Goal: Task Accomplishment & Management: Manage account settings

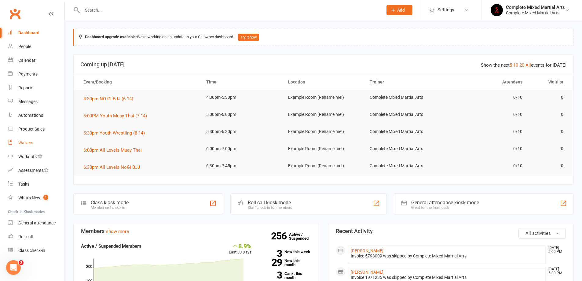
click at [19, 142] on div "Waivers" at bounding box center [25, 142] width 15 height 5
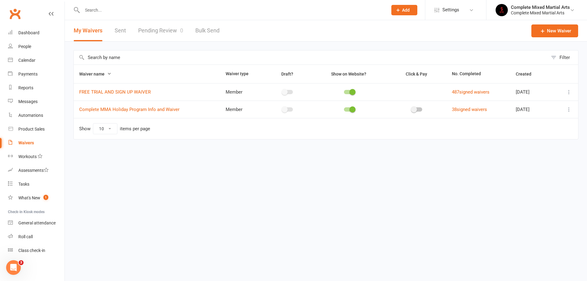
click at [45, 145] on link "Waivers" at bounding box center [36, 143] width 57 height 14
click at [24, 143] on div "Waivers" at bounding box center [26, 142] width 16 height 5
click at [171, 34] on link "Pending Review 0" at bounding box center [160, 30] width 45 height 21
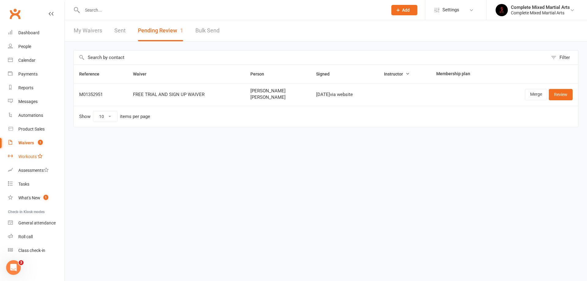
click at [31, 150] on link "Workouts" at bounding box center [36, 157] width 57 height 14
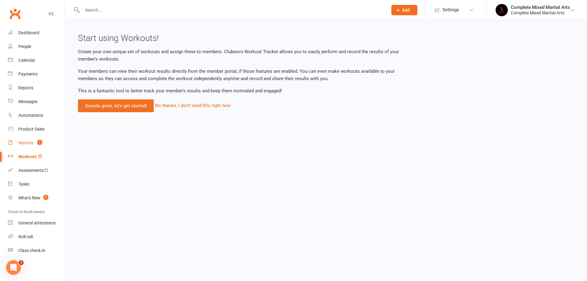
click at [34, 147] on link "Waivers 1" at bounding box center [36, 143] width 57 height 14
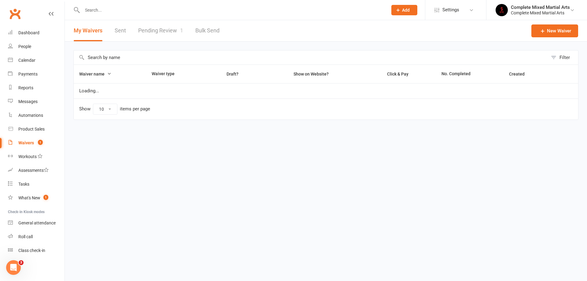
click at [159, 32] on link "Pending Review 1" at bounding box center [160, 30] width 45 height 21
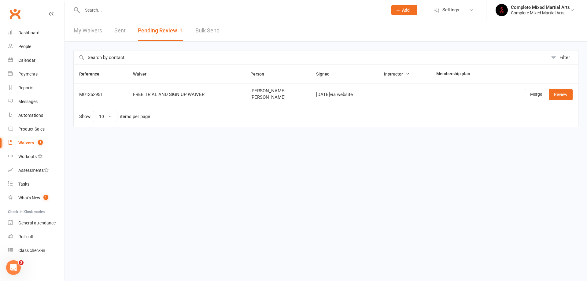
click at [175, 29] on button "Pending Review 1" at bounding box center [160, 30] width 45 height 21
click at [43, 145] on link "Waivers 1" at bounding box center [36, 143] width 57 height 14
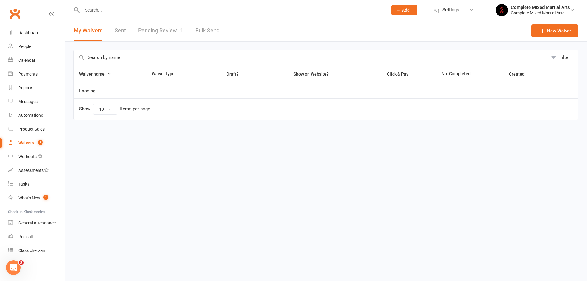
click at [149, 35] on link "Pending Review 1" at bounding box center [160, 30] width 45 height 21
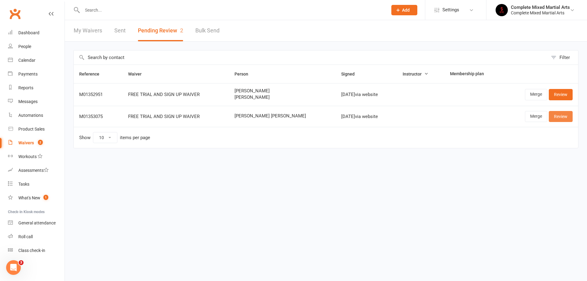
click at [564, 117] on link "Review" at bounding box center [560, 116] width 24 height 11
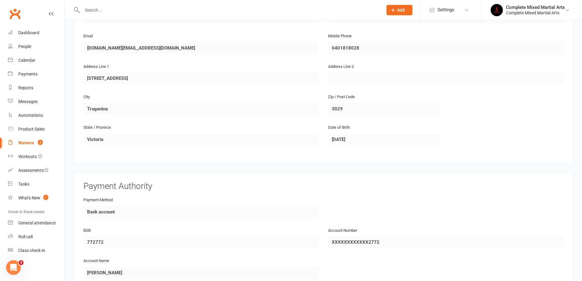
scroll to position [262, 0]
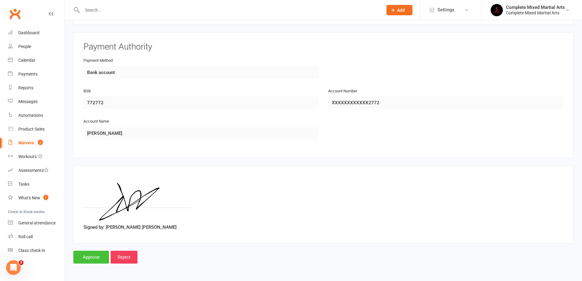
click at [86, 260] on input "Approve" at bounding box center [91, 257] width 36 height 13
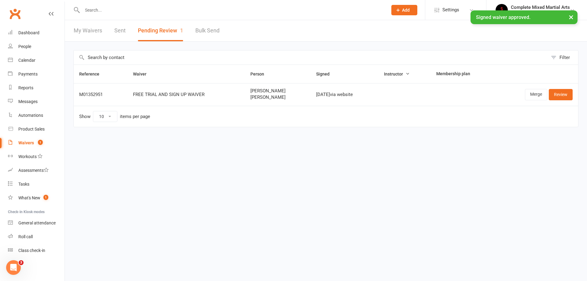
click at [140, 7] on input "text" at bounding box center [231, 10] width 303 height 9
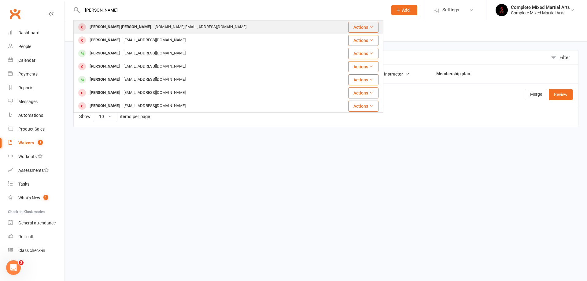
type input "[PERSON_NAME]"
click at [153, 28] on div "[DOMAIN_NAME][EMAIL_ADDRESS][DOMAIN_NAME]" at bounding box center [200, 27] width 95 height 9
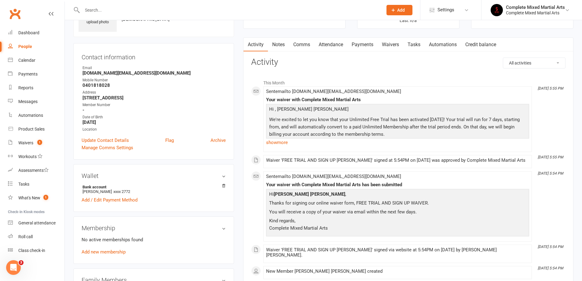
scroll to position [92, 0]
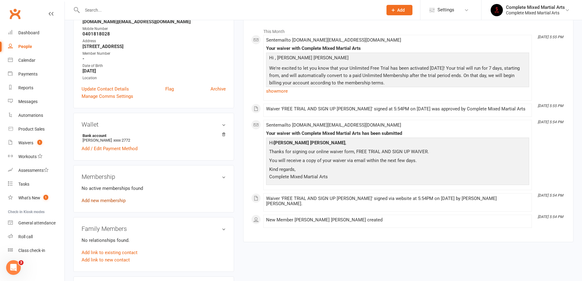
click at [111, 200] on link "Add new membership" at bounding box center [104, 201] width 44 height 6
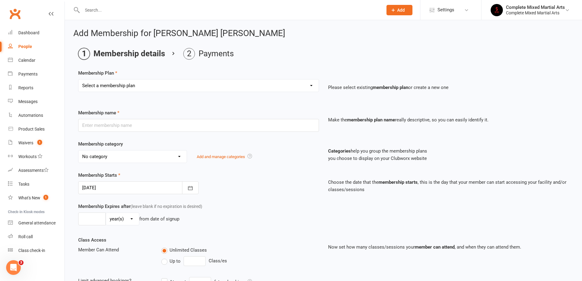
click at [141, 79] on div "Select a membership plan Create new Membership Plan Adults_01_$40 Adults_02_$70…" at bounding box center [198, 85] width 241 height 13
click at [127, 85] on select "Select a membership plan Create new Membership Plan Adults_01_$40 Adults_02_$70…" at bounding box center [199, 85] width 240 height 12
select select "5"
click at [79, 79] on select "Select a membership plan Create new Membership Plan Adults_01_$40 Adults_02_$70…" at bounding box center [199, 85] width 240 height 12
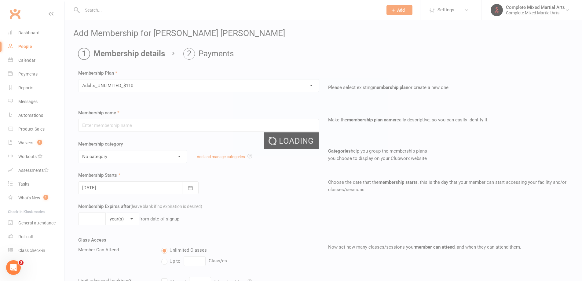
type input "Adults_UNLIMITED_$110"
select select "10"
type input "0"
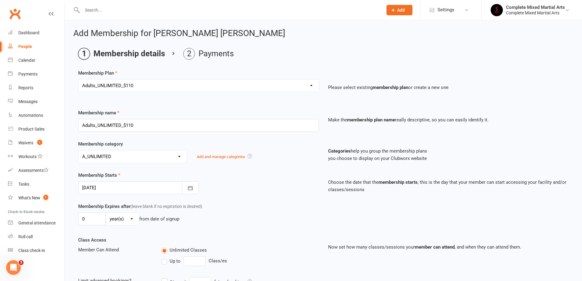
click at [135, 189] on div at bounding box center [138, 187] width 120 height 13
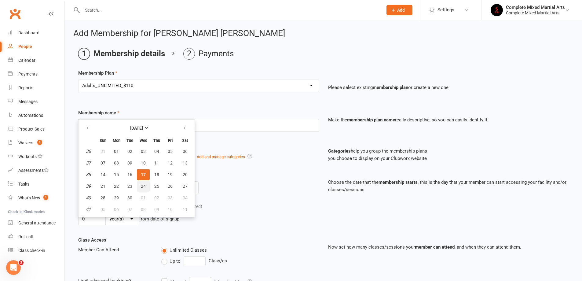
click at [145, 184] on span "24" at bounding box center [143, 186] width 5 height 5
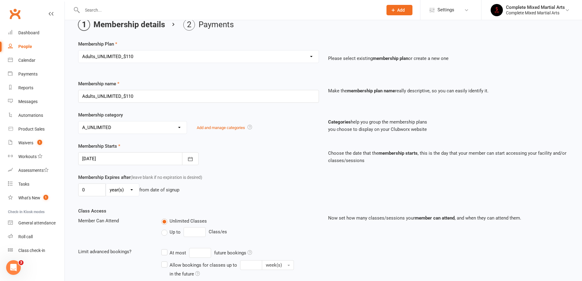
scroll to position [61, 0]
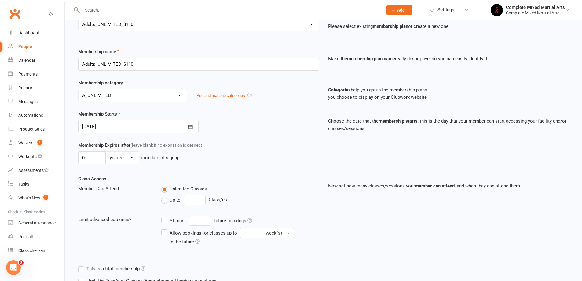
click at [129, 128] on div at bounding box center [138, 126] width 120 height 13
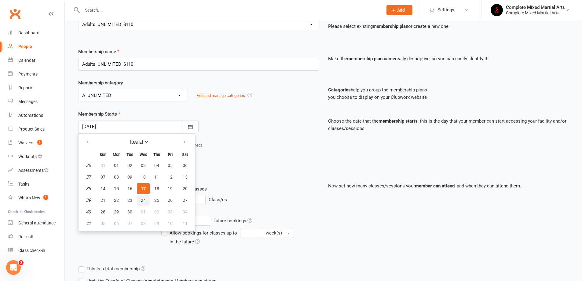
type input "[DATE]"
click at [143, 198] on span "24" at bounding box center [143, 200] width 5 height 5
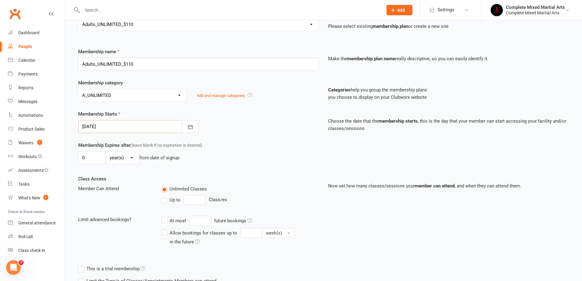
scroll to position [131, 0]
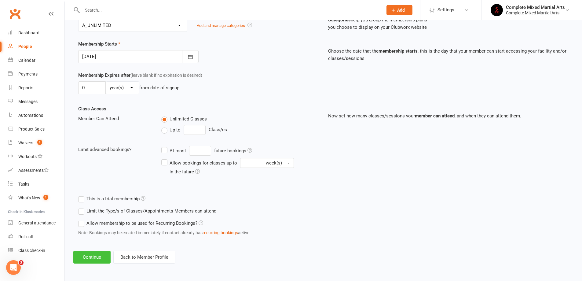
click at [89, 258] on button "Continue" at bounding box center [91, 257] width 37 height 13
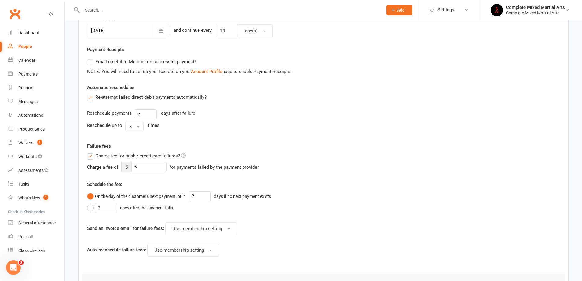
scroll to position [244, 0]
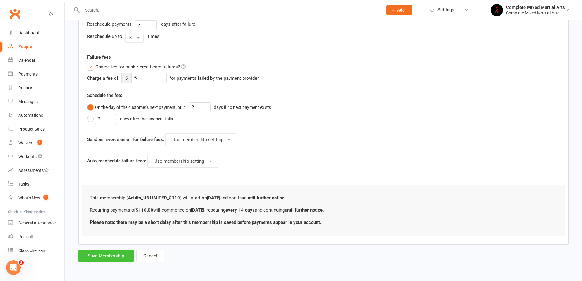
click at [109, 254] on button "Save Membership" at bounding box center [105, 255] width 55 height 13
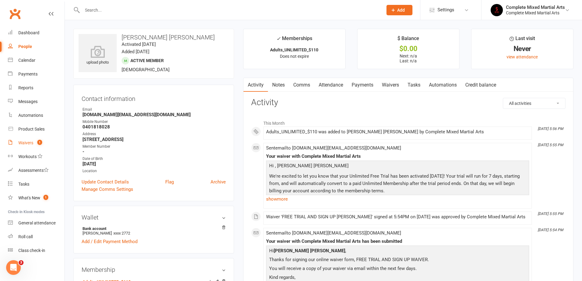
click at [37, 145] on count-badge "1" at bounding box center [38, 142] width 8 height 5
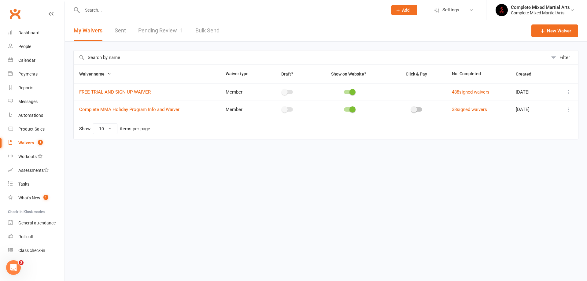
click at [161, 24] on link "Pending Review 1" at bounding box center [160, 30] width 45 height 21
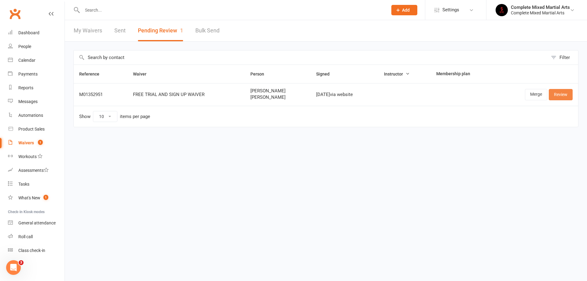
click at [559, 96] on link "Review" at bounding box center [560, 94] width 24 height 11
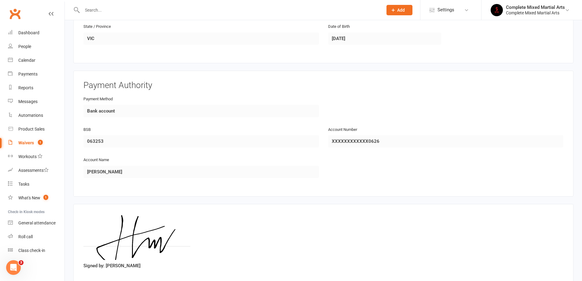
scroll to position [538, 0]
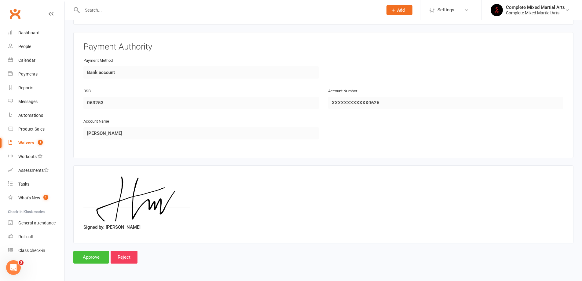
click at [80, 261] on input "Approve" at bounding box center [91, 257] width 36 height 13
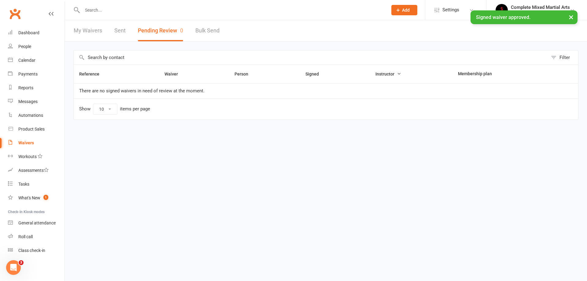
click at [143, 10] on div "× Signed waiver approved." at bounding box center [289, 10] width 579 height 0
click at [138, 8] on input "text" at bounding box center [231, 10] width 303 height 9
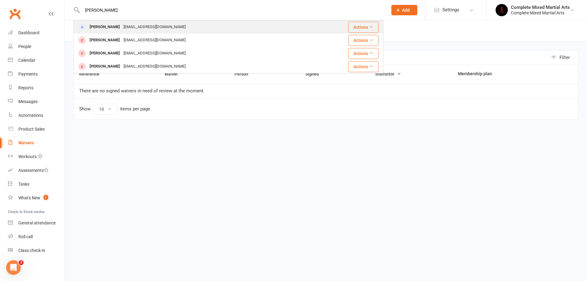
type input "[PERSON_NAME]"
click at [141, 23] on div "[EMAIL_ADDRESS][DOMAIN_NAME]" at bounding box center [155, 27] width 66 height 9
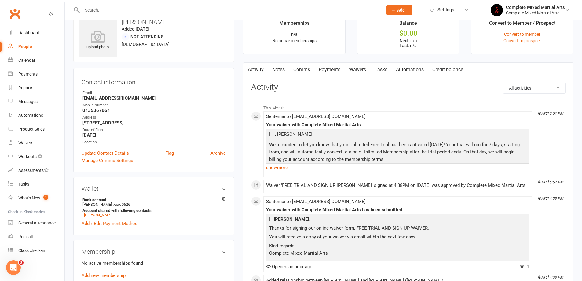
scroll to position [31, 0]
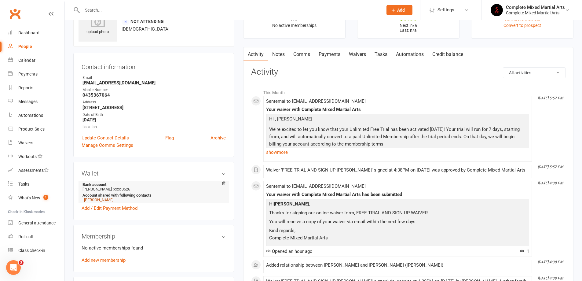
click at [103, 199] on link "[PERSON_NAME]" at bounding box center [98, 199] width 29 height 5
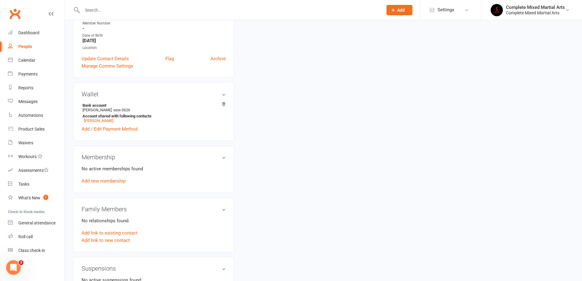
scroll to position [122, 0]
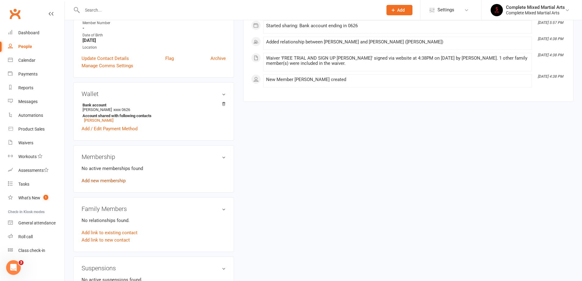
click at [120, 182] on link "Add new membership" at bounding box center [104, 181] width 44 height 6
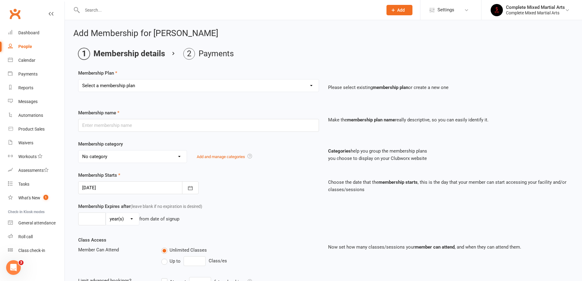
click at [149, 84] on select "Select a membership plan Create new Membership Plan Adults_01_$40 Adults_02_$70…" at bounding box center [199, 85] width 240 height 12
select select "9"
click at [79, 79] on select "Select a membership plan Create new Membership Plan Adults_01_$40 Adults_02_$70…" at bounding box center [199, 85] width 240 height 12
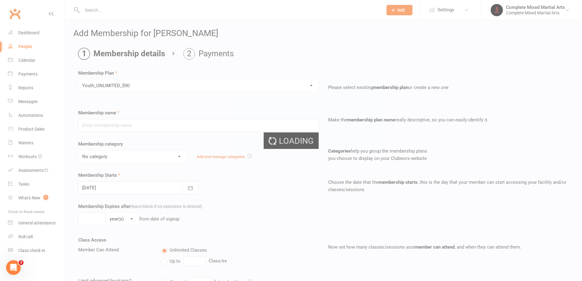
type input "Youth_UNLIMITED_$90"
select select "23"
type input "0"
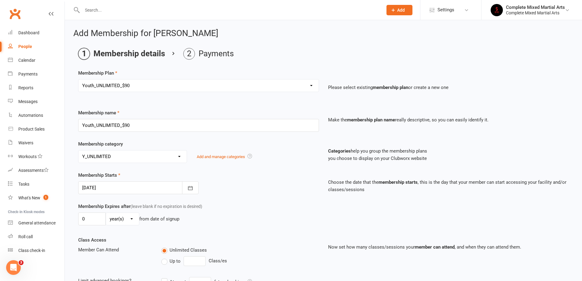
click at [132, 183] on div at bounding box center [138, 187] width 120 height 13
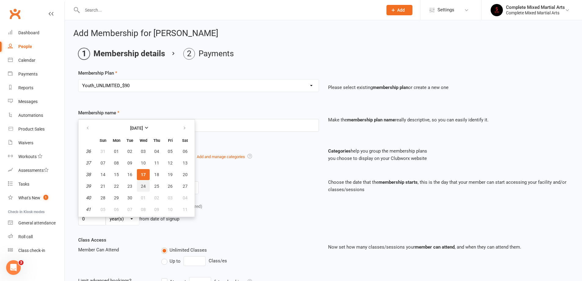
click at [144, 184] on span "24" at bounding box center [143, 186] width 5 height 5
type input "[DATE]"
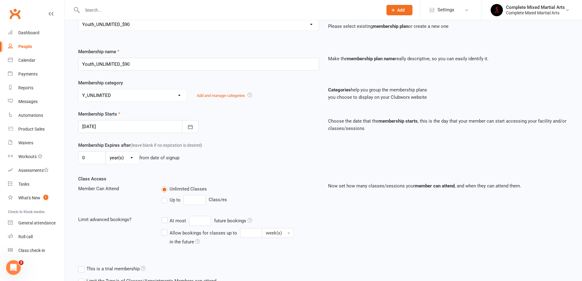
scroll to position [131, 0]
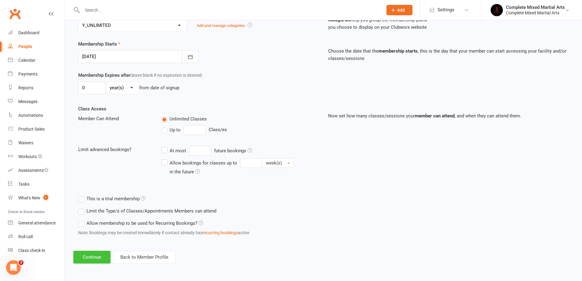
click at [83, 254] on button "Continue" at bounding box center [91, 257] width 37 height 13
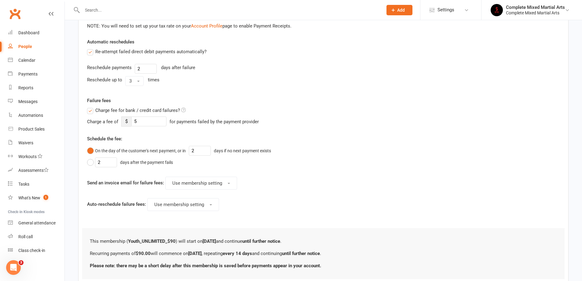
scroll to position [244, 0]
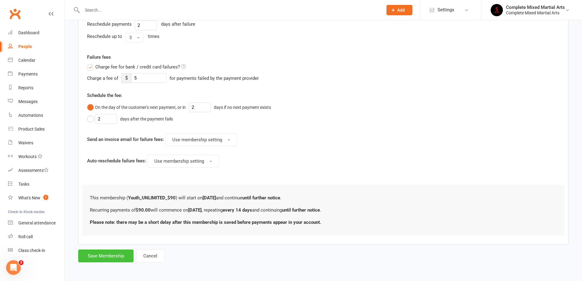
click at [100, 254] on button "Save Membership" at bounding box center [105, 255] width 55 height 13
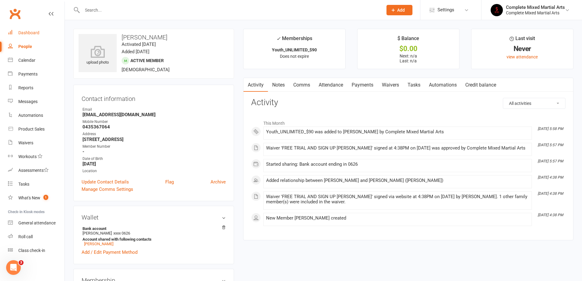
click at [34, 35] on link "Dashboard" at bounding box center [36, 33] width 57 height 14
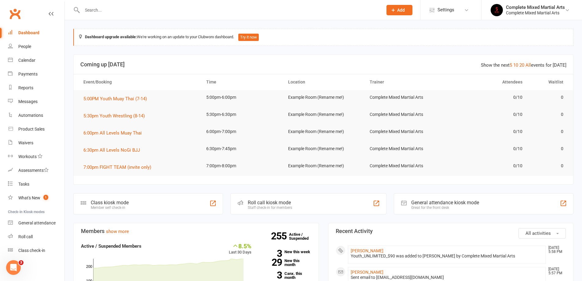
drag, startPoint x: 130, startPoint y: 20, endPoint x: 132, endPoint y: 6, distance: 14.8
click at [132, 6] on input "text" at bounding box center [229, 10] width 298 height 9
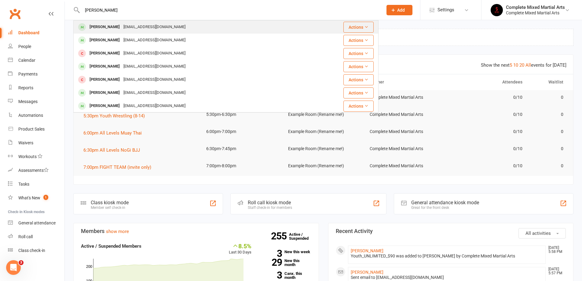
type input "[PERSON_NAME]"
click at [178, 28] on div "[PERSON_NAME] [EMAIL_ADDRESS][DOMAIN_NAME]" at bounding box center [196, 27] width 245 height 13
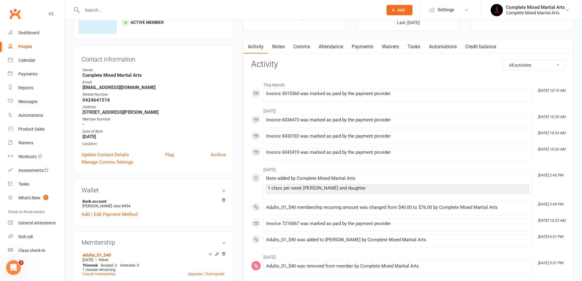
scroll to position [92, 0]
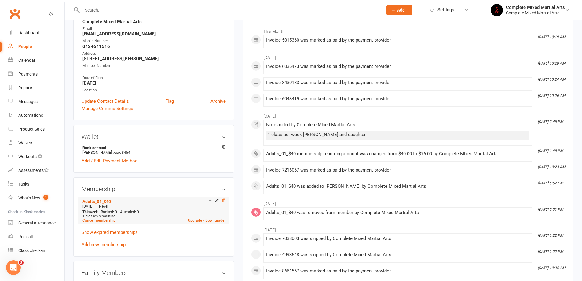
click at [223, 201] on icon at bounding box center [223, 200] width 3 height 3
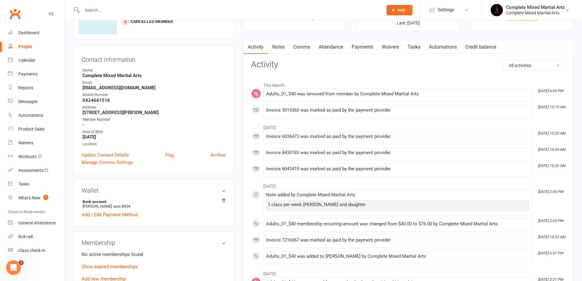
scroll to position [0, 0]
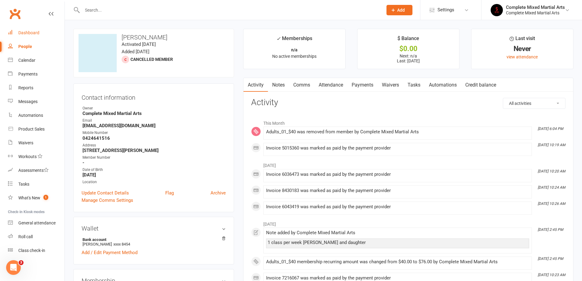
click at [45, 27] on link "Dashboard" at bounding box center [36, 33] width 57 height 14
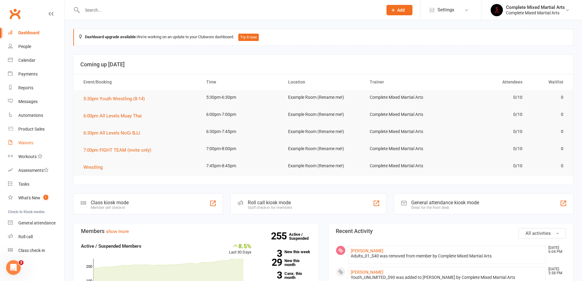
click at [47, 138] on link "Waivers" at bounding box center [36, 143] width 57 height 14
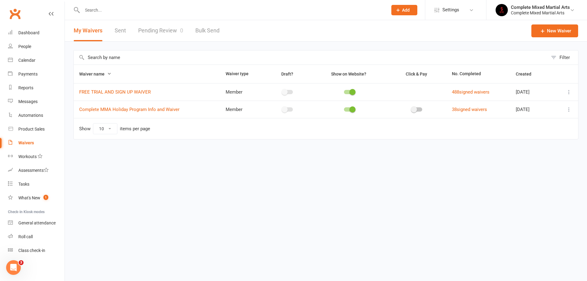
click at [167, 24] on link "Pending Review 0" at bounding box center [160, 30] width 45 height 21
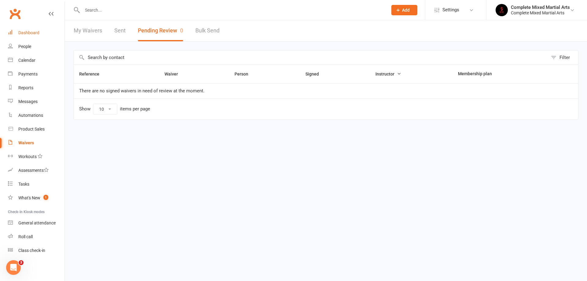
click at [36, 39] on link "Dashboard" at bounding box center [36, 33] width 57 height 14
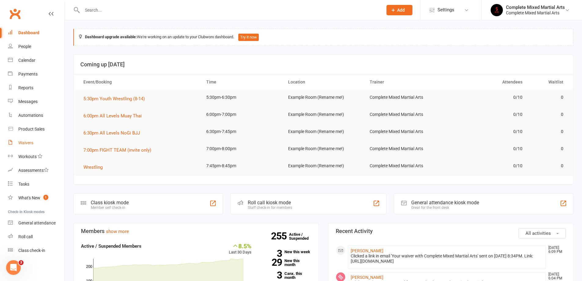
click at [50, 143] on link "Waivers" at bounding box center [36, 143] width 57 height 14
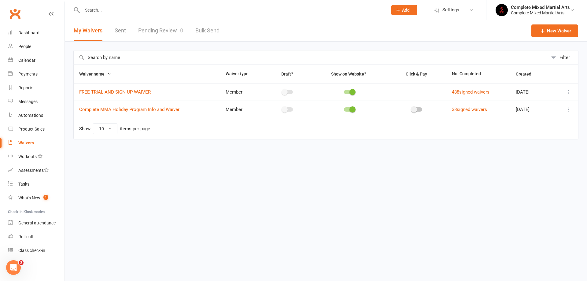
click at [134, 8] on input "text" at bounding box center [231, 10] width 303 height 9
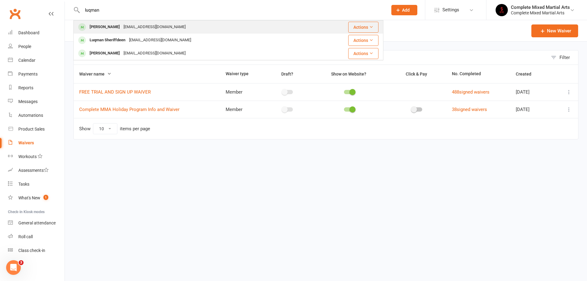
type input "luqman"
click at [171, 30] on div "[PERSON_NAME] [EMAIL_ADDRESS][DOMAIN_NAME]" at bounding box center [194, 27] width 240 height 13
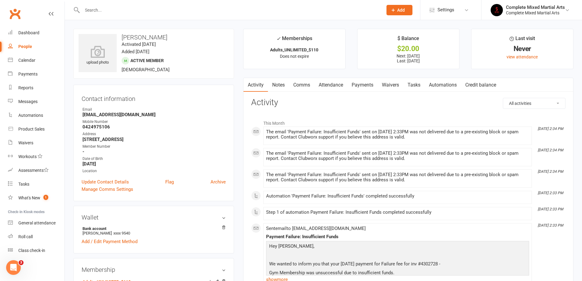
click at [369, 85] on link "Payments" at bounding box center [362, 85] width 30 height 14
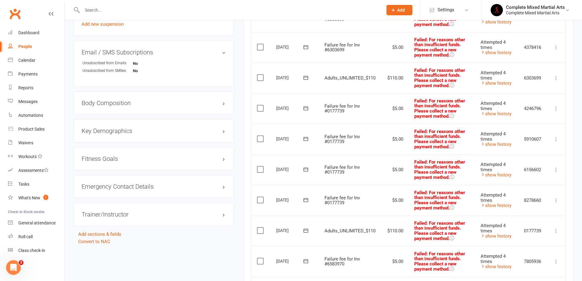
scroll to position [397, 0]
click at [558, 260] on button at bounding box center [555, 261] width 7 height 7
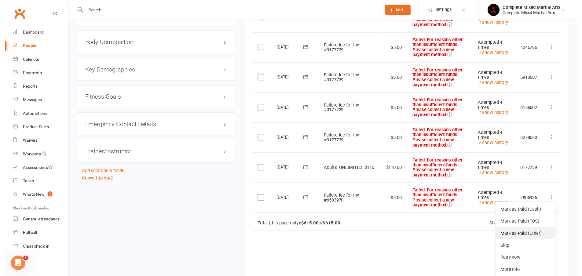
scroll to position [458, 0]
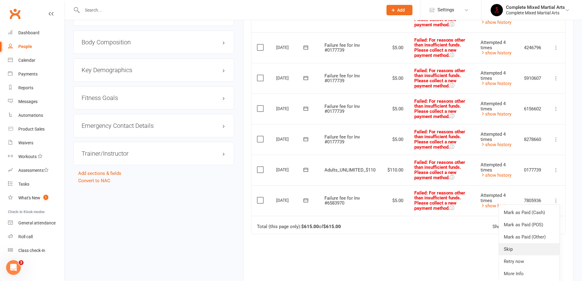
click at [513, 243] on link "Skip" at bounding box center [529, 249] width 61 height 12
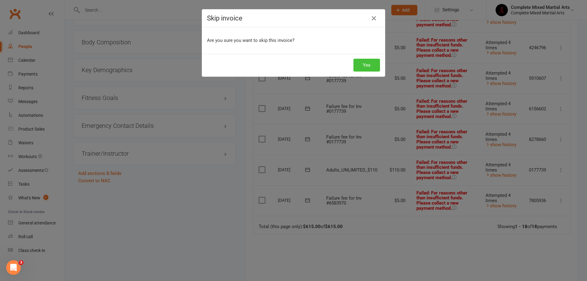
click at [354, 60] on button "Yes" at bounding box center [366, 65] width 27 height 13
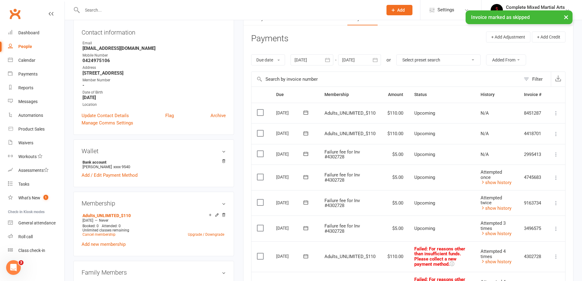
scroll to position [61, 0]
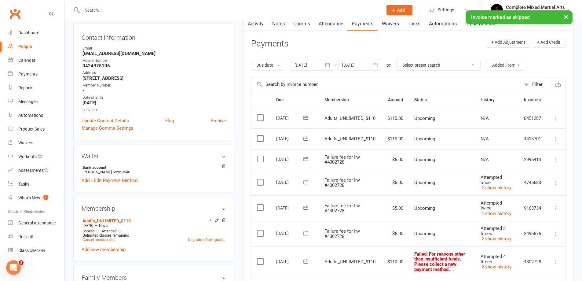
click at [328, 65] on icon "button" at bounding box center [328, 65] width 6 height 6
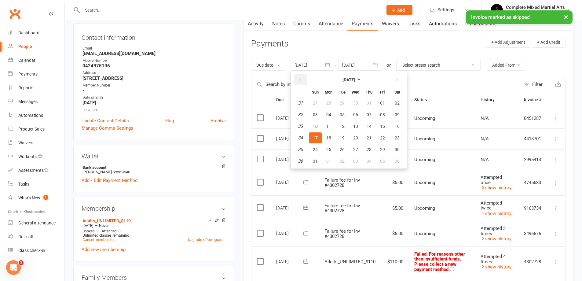
click at [302, 82] on icon "button" at bounding box center [300, 80] width 4 height 5
click at [320, 116] on button "06" at bounding box center [315, 114] width 13 height 11
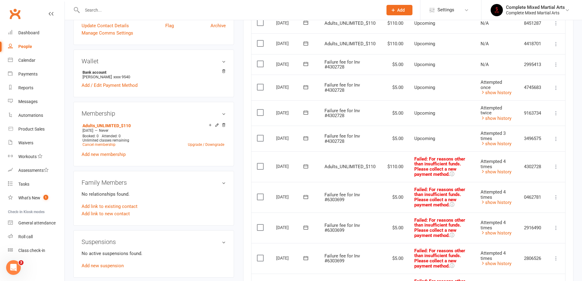
scroll to position [92, 0]
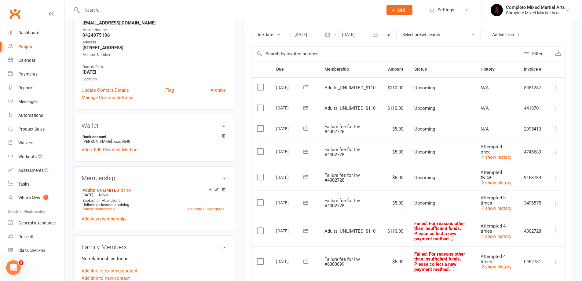
click at [322, 36] on div at bounding box center [312, 34] width 43 height 11
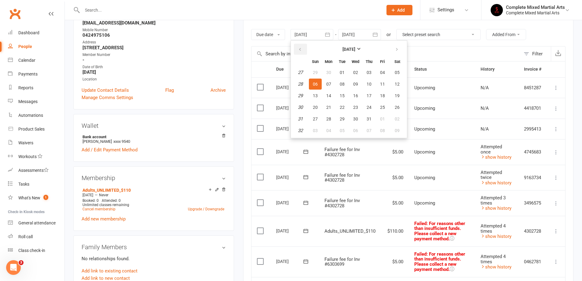
click at [304, 49] on button "button" at bounding box center [300, 49] width 13 height 11
click at [316, 89] on button "08" at bounding box center [315, 84] width 13 height 11
type input "[DATE]"
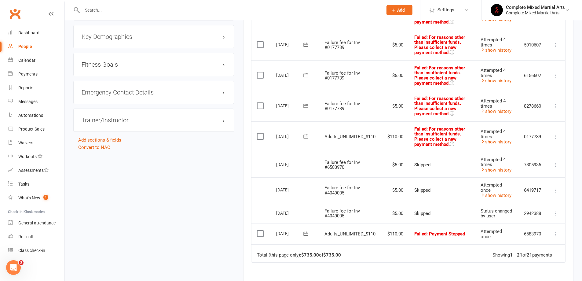
scroll to position [489, 0]
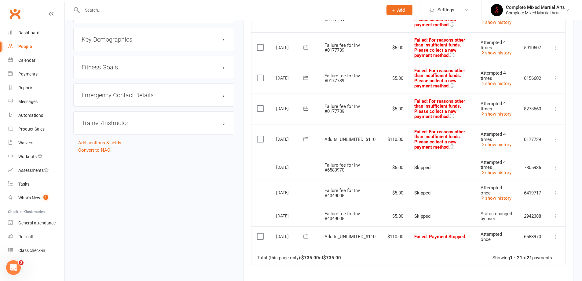
click at [556, 136] on icon at bounding box center [556, 139] width 6 height 6
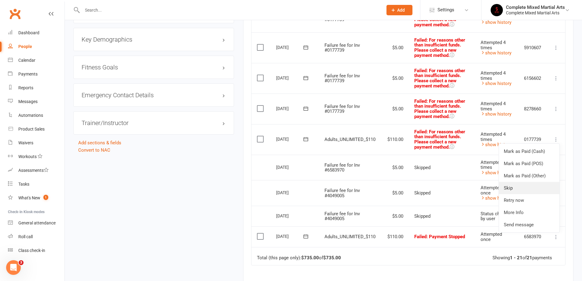
click at [526, 182] on link "Skip" at bounding box center [529, 188] width 61 height 12
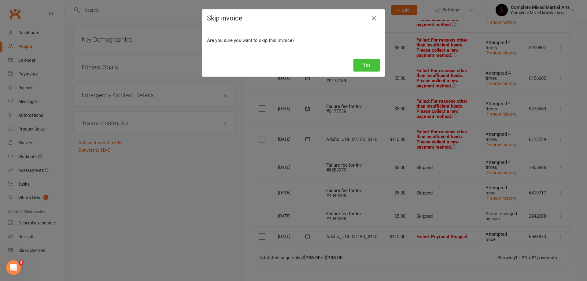
click at [370, 68] on button "Yes" at bounding box center [366, 65] width 27 height 13
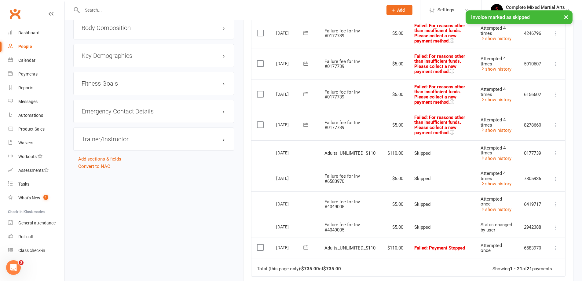
scroll to position [458, 0]
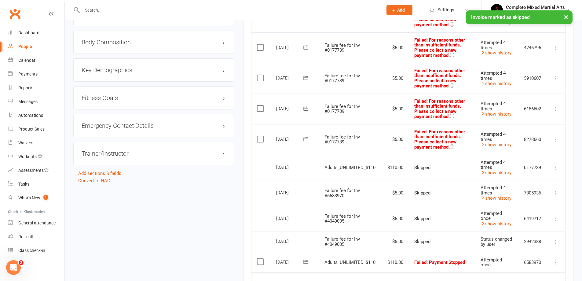
click at [556, 136] on icon at bounding box center [556, 139] width 6 height 6
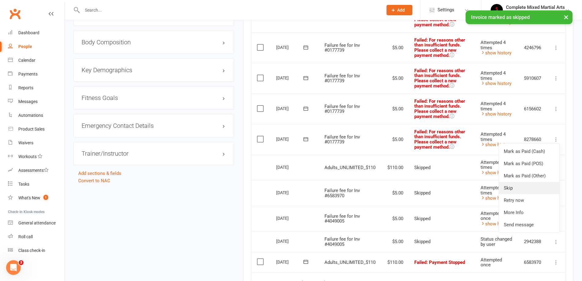
click at [518, 182] on link "Skip" at bounding box center [529, 188] width 61 height 12
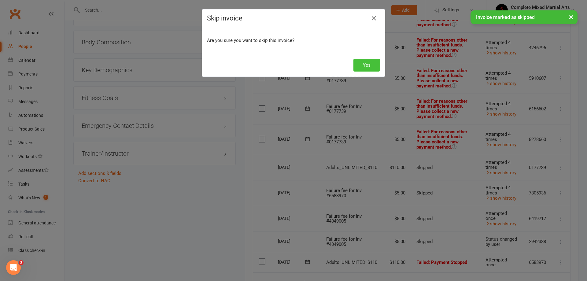
click at [362, 61] on button "Yes" at bounding box center [366, 65] width 27 height 13
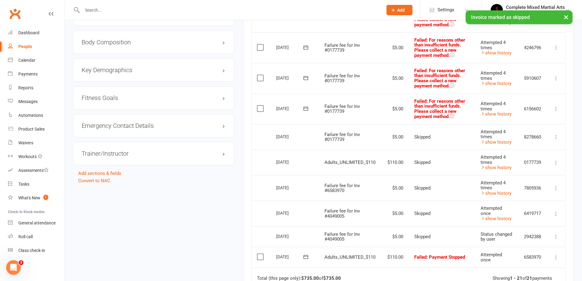
click at [556, 106] on icon at bounding box center [556, 109] width 6 height 6
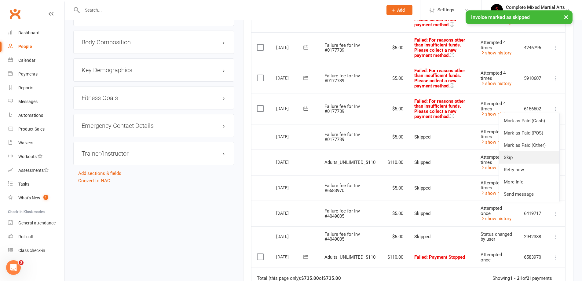
click at [512, 151] on link "Skip" at bounding box center [529, 157] width 61 height 12
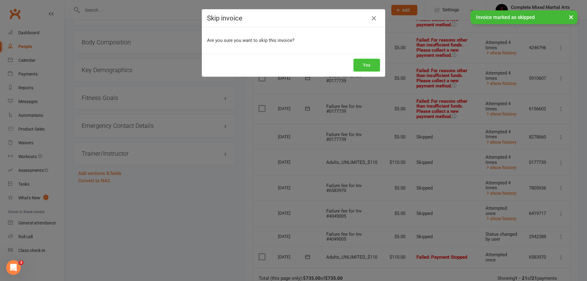
click at [360, 66] on button "Yes" at bounding box center [366, 65] width 27 height 13
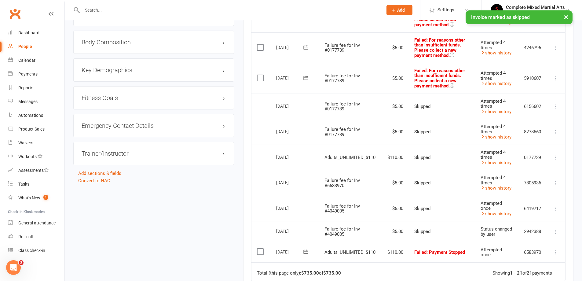
click at [557, 75] on icon at bounding box center [556, 78] width 6 height 6
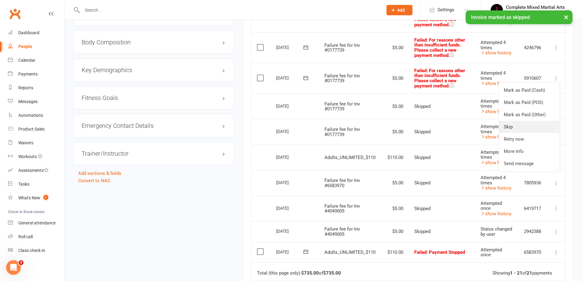
click at [516, 121] on link "Skip" at bounding box center [529, 127] width 61 height 12
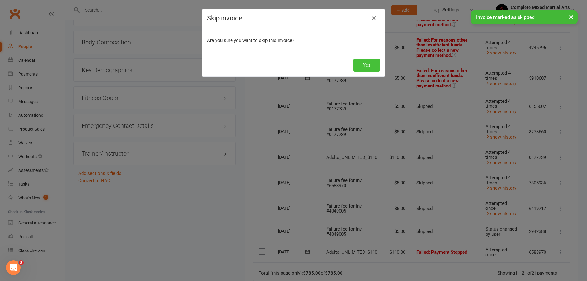
click at [372, 63] on button "Yes" at bounding box center [366, 65] width 27 height 13
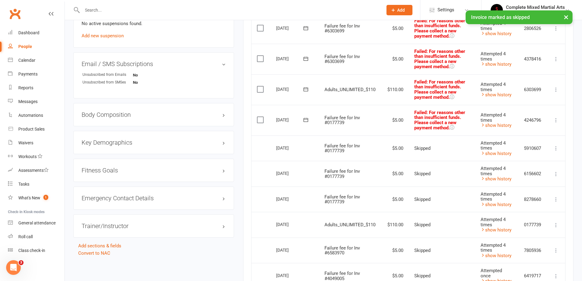
scroll to position [367, 0]
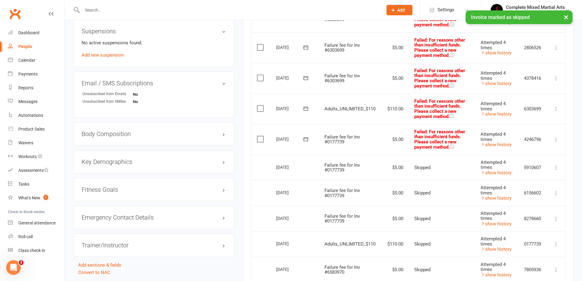
click at [558, 136] on icon at bounding box center [556, 139] width 6 height 6
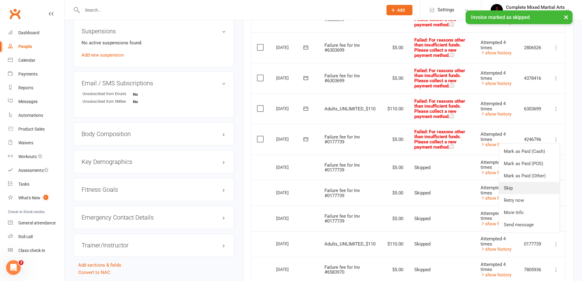
click at [515, 182] on link "Skip" at bounding box center [529, 188] width 61 height 12
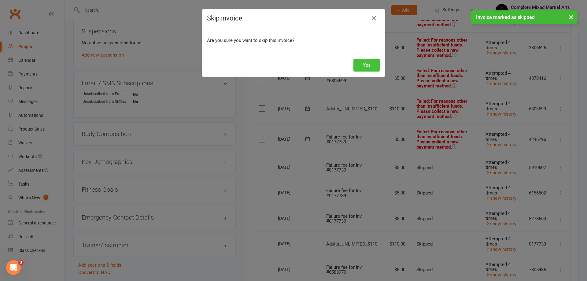
click at [353, 61] on button "Yes" at bounding box center [366, 65] width 27 height 13
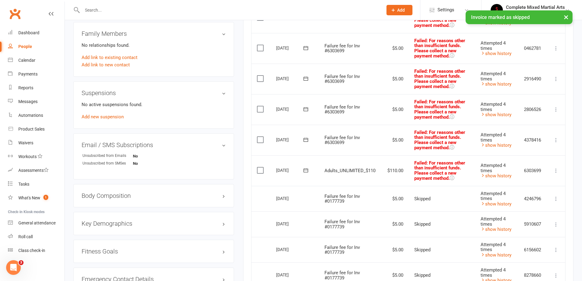
scroll to position [306, 0]
click at [551, 165] on td "Mark as Paid (Cash) Mark as Paid (POS) Mark as Paid (Other) Skip Retry now More…" at bounding box center [556, 170] width 18 height 31
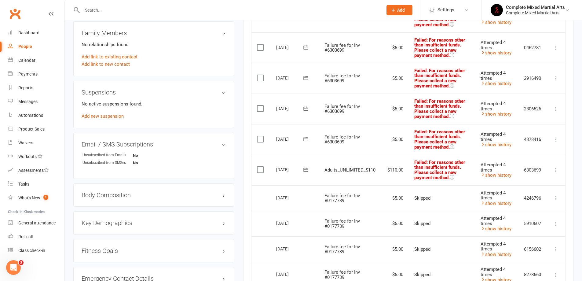
click at [556, 167] on icon at bounding box center [556, 170] width 6 height 6
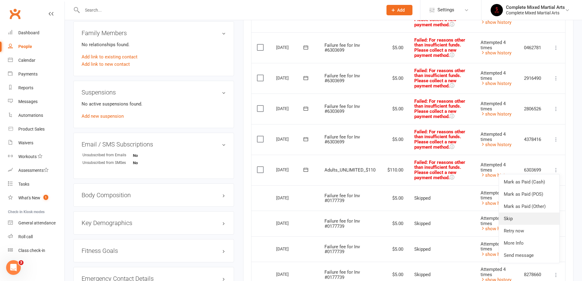
click at [511, 213] on link "Skip" at bounding box center [529, 218] width 61 height 12
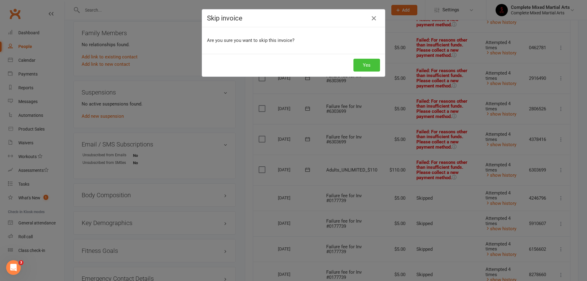
click at [356, 66] on button "Yes" at bounding box center [366, 65] width 27 height 13
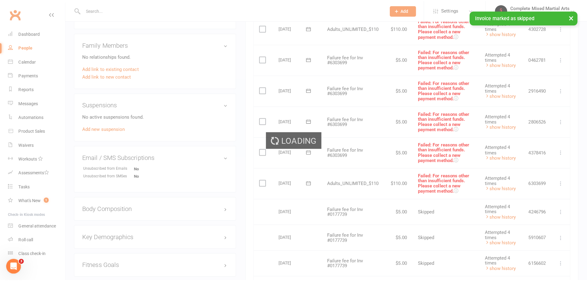
scroll to position [275, 0]
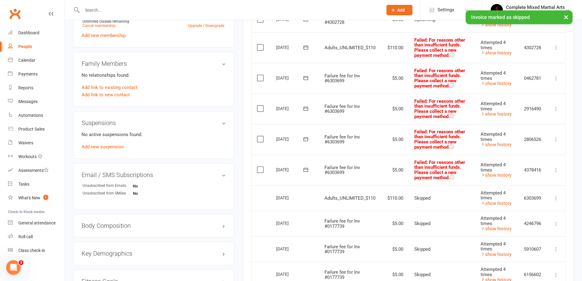
click at [557, 167] on icon at bounding box center [556, 170] width 6 height 6
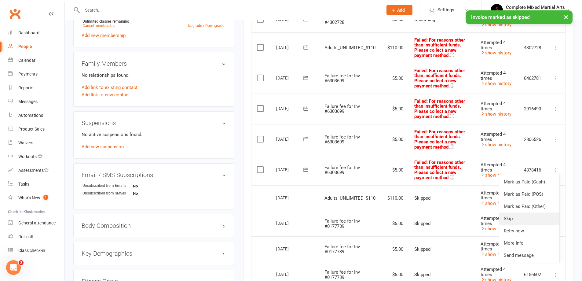
click at [504, 212] on link "Skip" at bounding box center [529, 218] width 61 height 12
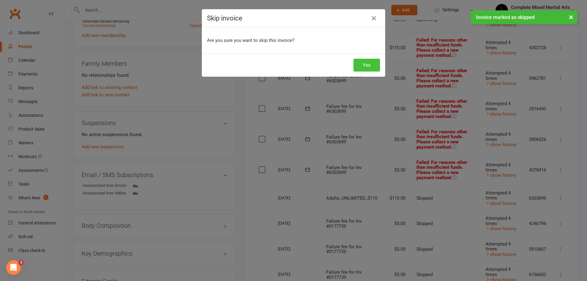
click at [369, 67] on button "Yes" at bounding box center [366, 65] width 27 height 13
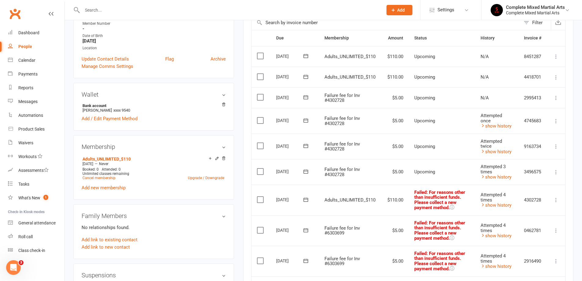
scroll to position [153, 0]
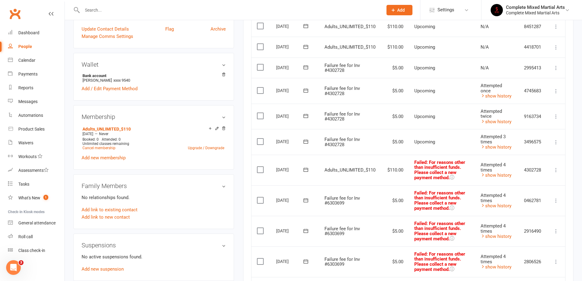
click at [559, 139] on icon at bounding box center [556, 142] width 6 height 6
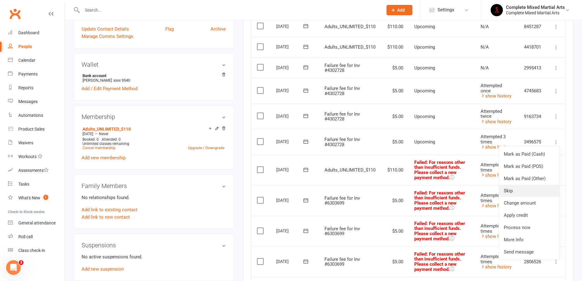
click at [522, 189] on link "Skip" at bounding box center [529, 191] width 61 height 12
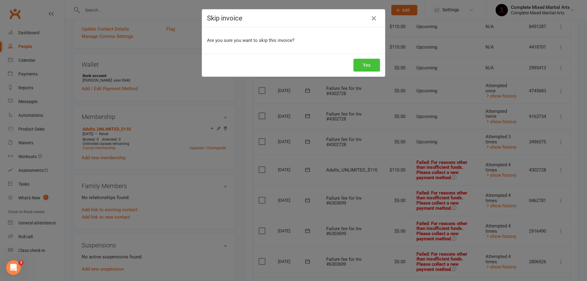
click at [364, 63] on button "Yes" at bounding box center [366, 65] width 27 height 13
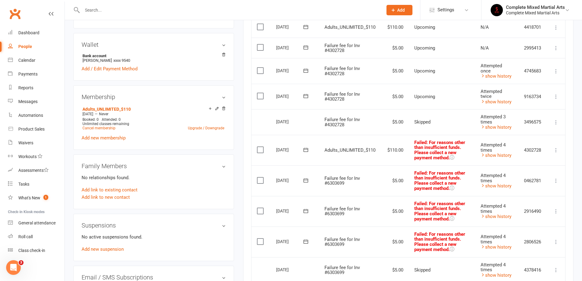
scroll to position [183, 0]
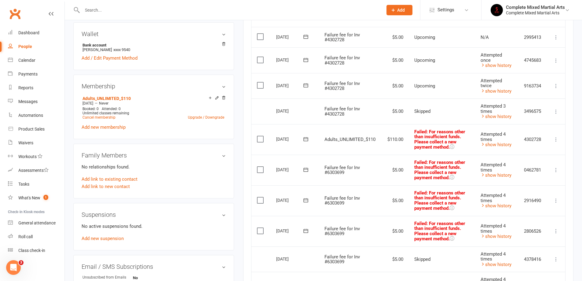
click at [558, 136] on icon at bounding box center [556, 139] width 6 height 6
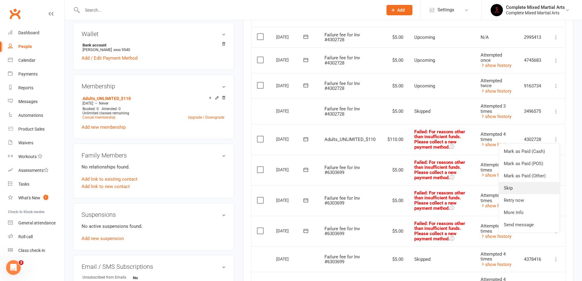
click at [529, 183] on link "Skip" at bounding box center [529, 188] width 61 height 12
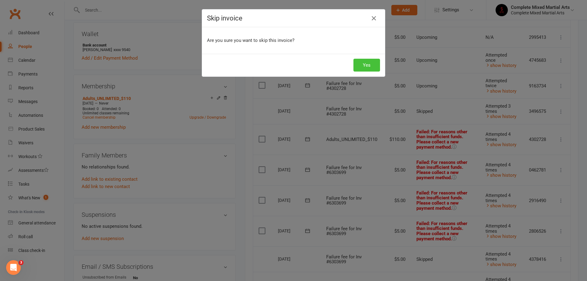
click at [377, 66] on button "Yes" at bounding box center [366, 65] width 27 height 13
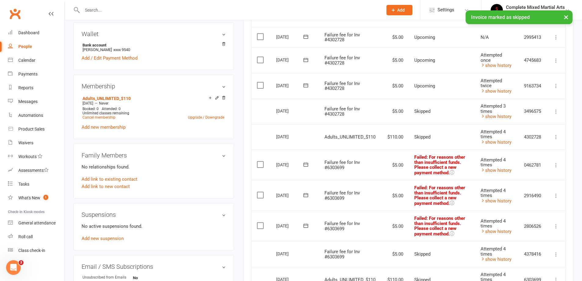
click at [554, 195] on td "Mark as Paid (Cash) Mark as Paid (POS) Mark as Paid (Other) Skip Retry now More…" at bounding box center [556, 195] width 18 height 31
click at [555, 193] on icon at bounding box center [556, 196] width 6 height 6
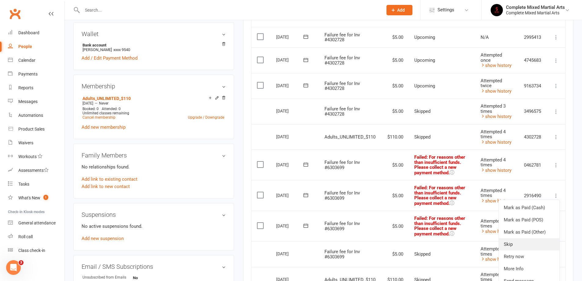
click at [513, 238] on link "Skip" at bounding box center [529, 244] width 61 height 12
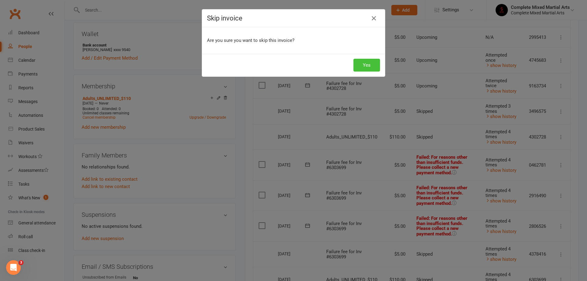
click at [366, 64] on button "Yes" at bounding box center [366, 65] width 27 height 13
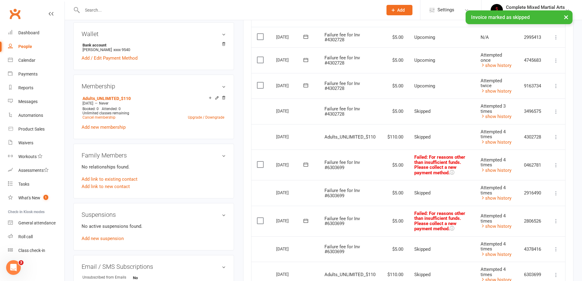
click at [554, 222] on td "Mark as Paid (Cash) Mark as Paid (POS) Mark as Paid (Other) Skip Retry now More…" at bounding box center [556, 221] width 18 height 31
click at [555, 218] on icon at bounding box center [556, 221] width 6 height 6
click at [514, 266] on link "Skip" at bounding box center [529, 269] width 61 height 12
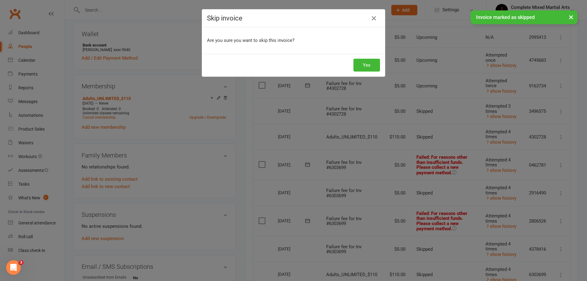
click at [359, 72] on div "Yes" at bounding box center [293, 65] width 183 height 23
click at [359, 67] on button "Yes" at bounding box center [366, 65] width 27 height 13
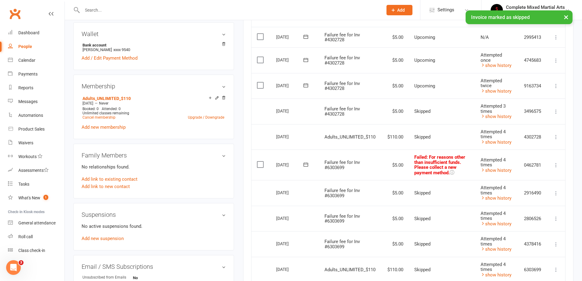
click at [554, 134] on icon at bounding box center [556, 137] width 6 height 6
click at [565, 129] on td "Mark as Paid ([PERSON_NAME]) Mark as Paid (POS) [PERSON_NAME] as Paid (Other) S…" at bounding box center [556, 137] width 18 height 26
click at [557, 134] on icon at bounding box center [556, 137] width 6 height 6
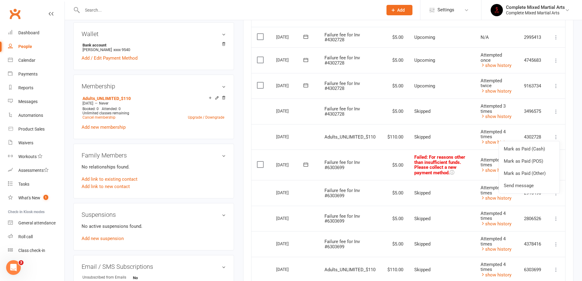
click at [446, 136] on td "Skipped" at bounding box center [442, 137] width 66 height 26
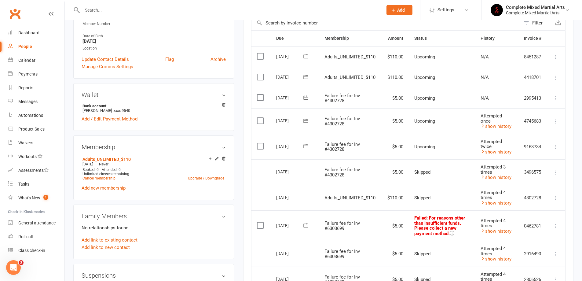
scroll to position [122, 0]
click at [555, 144] on icon at bounding box center [556, 147] width 6 height 6
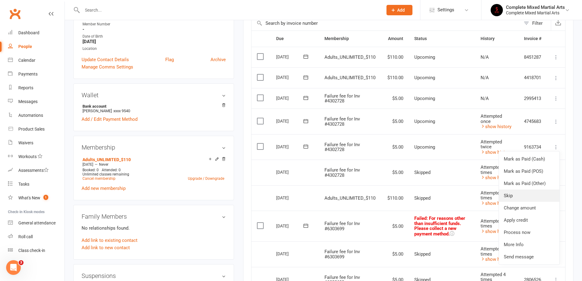
click at [511, 193] on link "Skip" at bounding box center [529, 195] width 61 height 12
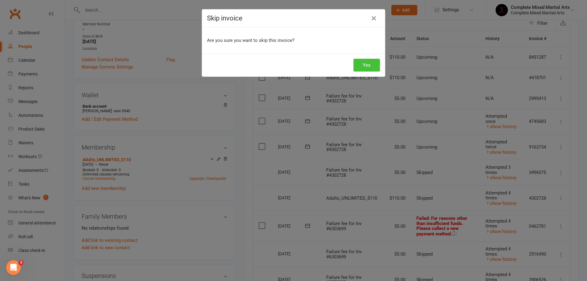
click at [369, 66] on button "Yes" at bounding box center [366, 65] width 27 height 13
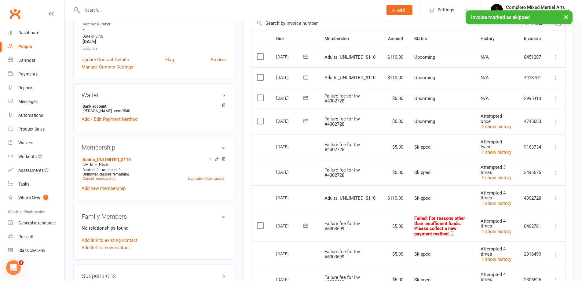
click at [556, 120] on icon at bounding box center [556, 122] width 6 height 6
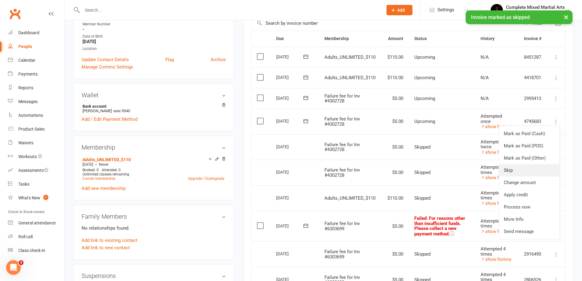
click at [516, 172] on link "Skip" at bounding box center [529, 170] width 61 height 12
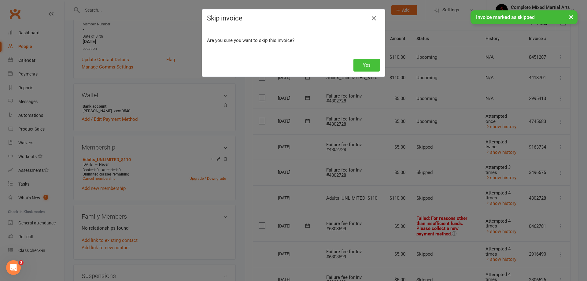
click at [374, 64] on button "Yes" at bounding box center [366, 65] width 27 height 13
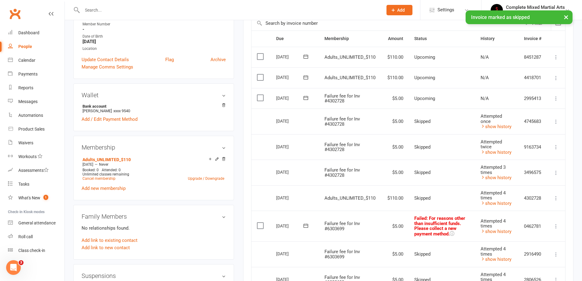
click at [557, 99] on icon at bounding box center [556, 98] width 6 height 6
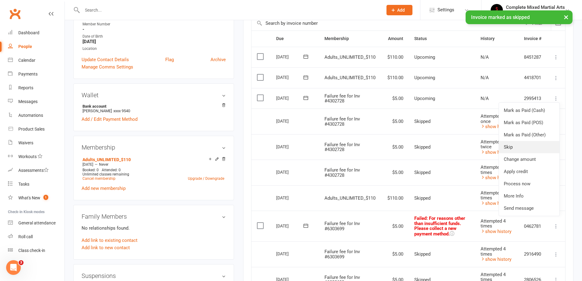
click at [526, 144] on link "Skip" at bounding box center [529, 147] width 61 height 12
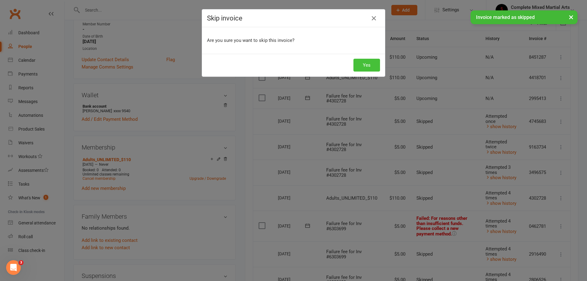
click at [364, 72] on div "Yes" at bounding box center [293, 65] width 183 height 23
click at [368, 68] on button "Yes" at bounding box center [366, 65] width 27 height 13
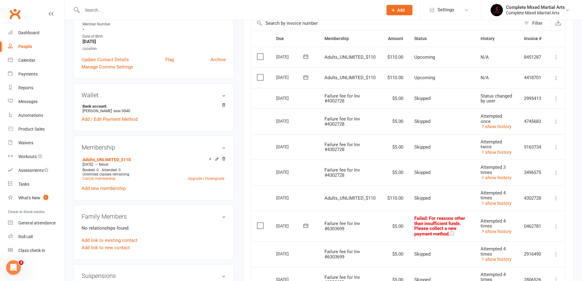
click at [555, 223] on icon at bounding box center [556, 226] width 6 height 6
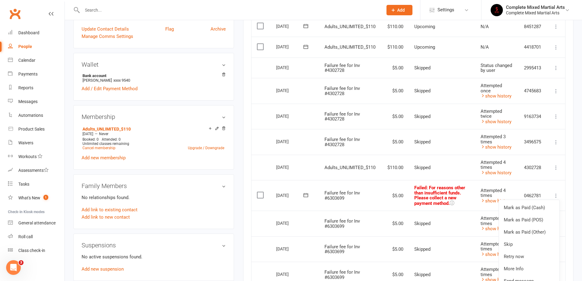
click at [572, 180] on div "Activity Notes Comms Attendance Payments Waivers Tasks Automations Credit balan…" at bounding box center [408, 282] width 330 height 715
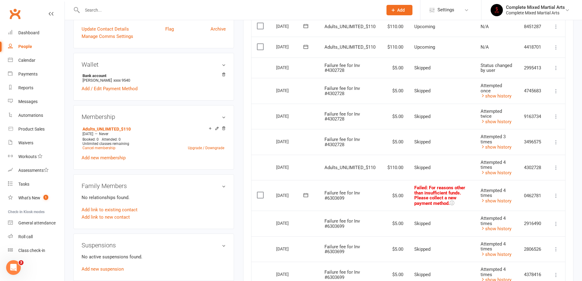
click at [553, 193] on icon at bounding box center [556, 196] width 6 height 6
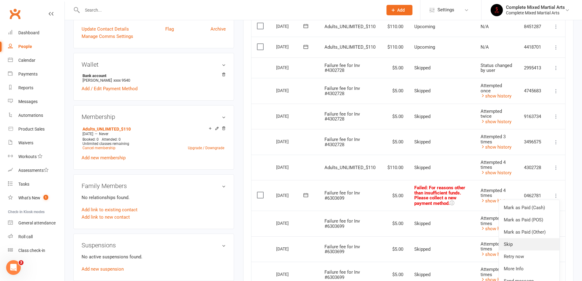
click at [505, 240] on link "Skip" at bounding box center [529, 244] width 61 height 12
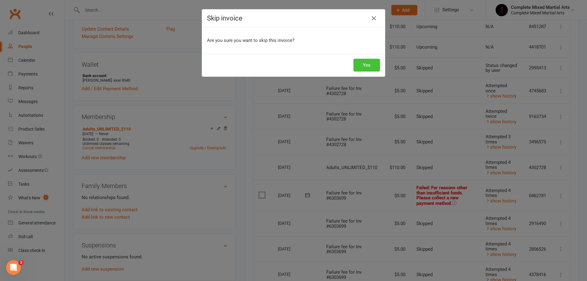
click at [360, 68] on button "Yes" at bounding box center [366, 65] width 27 height 13
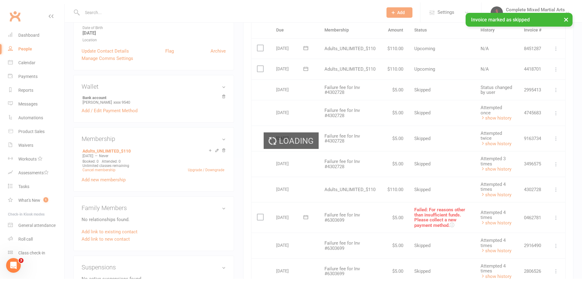
scroll to position [122, 0]
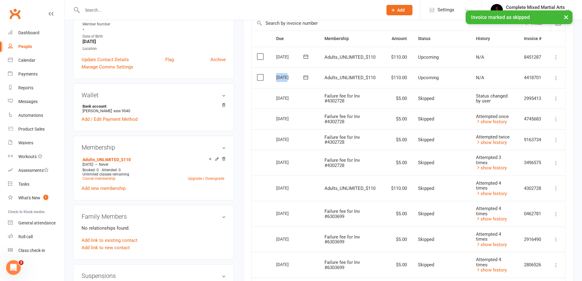
drag, startPoint x: 288, startPoint y: 80, endPoint x: 277, endPoint y: 80, distance: 11.0
click at [276, 79] on td "[DATE]" at bounding box center [295, 77] width 48 height 21
click at [281, 85] on td "[DATE]" at bounding box center [295, 77] width 48 height 21
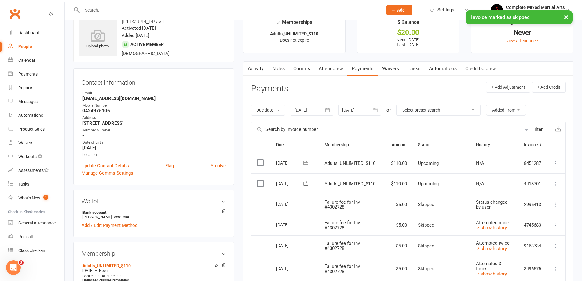
scroll to position [0, 0]
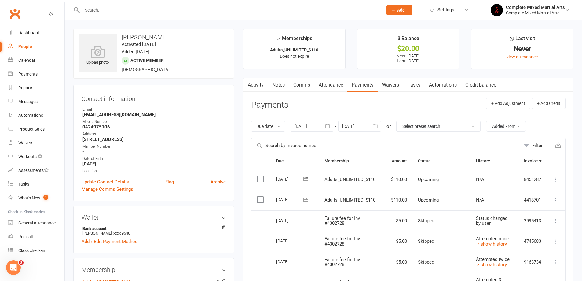
click at [128, 14] on input "text" at bounding box center [229, 10] width 298 height 9
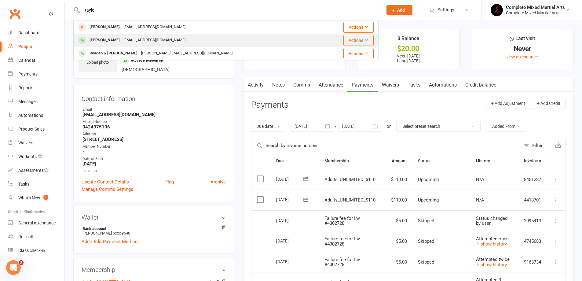
type input "taylo"
click at [127, 39] on div "[EMAIL_ADDRESS][DOMAIN_NAME]" at bounding box center [155, 40] width 66 height 9
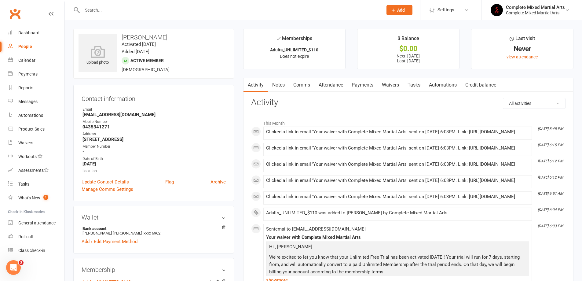
click at [366, 88] on link "Payments" at bounding box center [362, 85] width 30 height 14
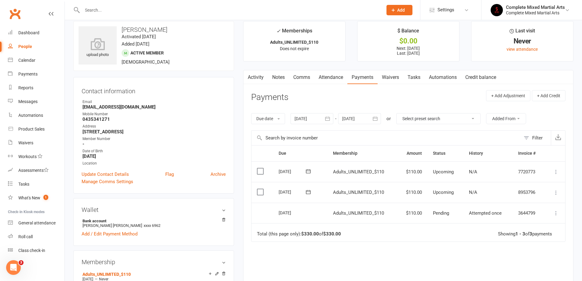
scroll to position [31, 0]
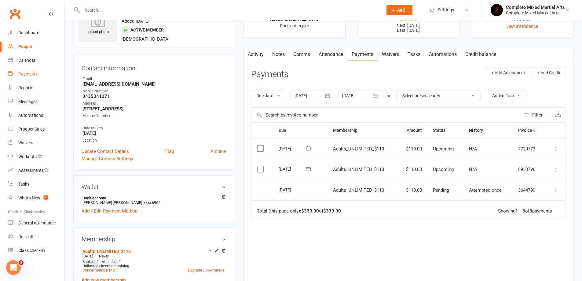
click at [29, 74] on div "Payments" at bounding box center [27, 74] width 19 height 5
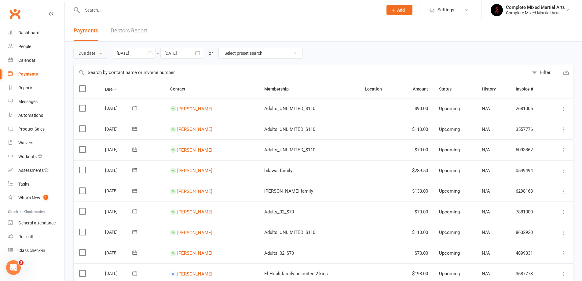
click at [98, 53] on button "Due date" at bounding box center [90, 53] width 34 height 11
click at [92, 92] on link "Date failed" at bounding box center [104, 91] width 61 height 12
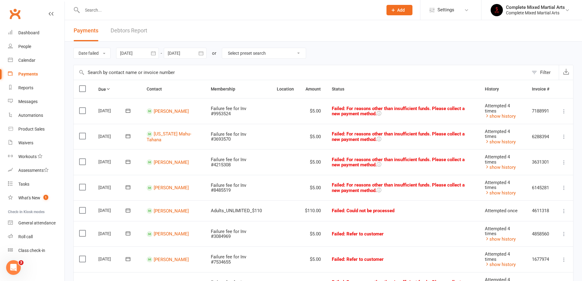
drag, startPoint x: 193, startPoint y: 111, endPoint x: 151, endPoint y: 116, distance: 42.4
click at [152, 115] on td "[PERSON_NAME]" at bounding box center [173, 111] width 64 height 26
drag, startPoint x: 193, startPoint y: 130, endPoint x: 149, endPoint y: 137, distance: 44.0
click at [149, 137] on td "[US_STATE] Mahu-Tahana" at bounding box center [173, 137] width 64 height 26
drag, startPoint x: 189, startPoint y: 159, endPoint x: 166, endPoint y: 169, distance: 24.5
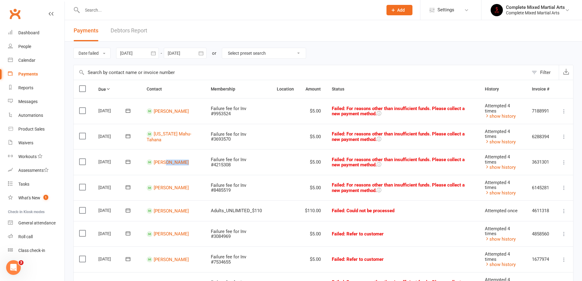
click at [158, 165] on td "[PERSON_NAME]" at bounding box center [173, 162] width 64 height 26
drag, startPoint x: 195, startPoint y: 191, endPoint x: 160, endPoint y: 194, distance: 35.2
click at [160, 194] on td "[PERSON_NAME]" at bounding box center [173, 188] width 64 height 26
drag, startPoint x: 198, startPoint y: 213, endPoint x: 135, endPoint y: 226, distance: 64.1
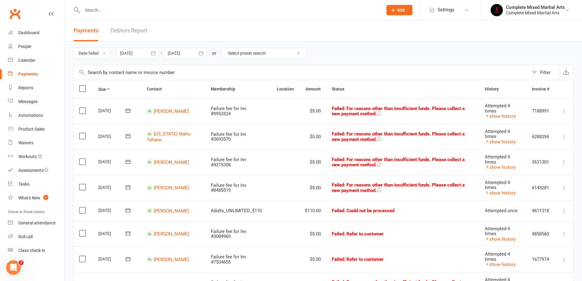
click at [209, 233] on td "Failure fee for Inv #3084969" at bounding box center [238, 234] width 66 height 26
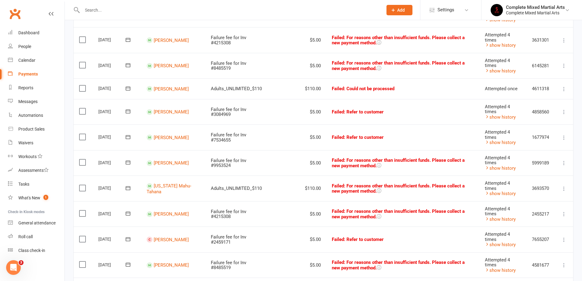
scroll to position [122, 0]
drag, startPoint x: 184, startPoint y: 164, endPoint x: 152, endPoint y: 167, distance: 31.7
click at [152, 167] on td "[PERSON_NAME]" at bounding box center [173, 163] width 64 height 26
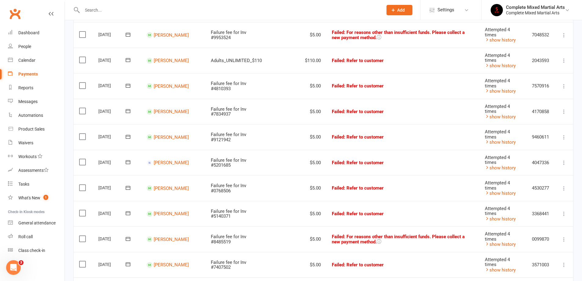
scroll to position [428, 0]
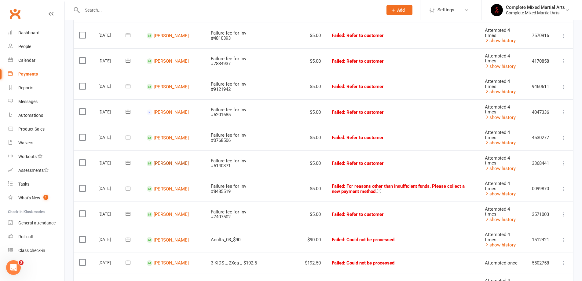
click at [165, 163] on link "[PERSON_NAME]" at bounding box center [171, 163] width 35 height 6
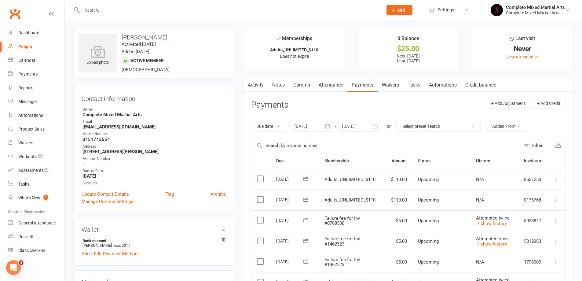
click at [365, 83] on link "Payments" at bounding box center [362, 85] width 30 height 14
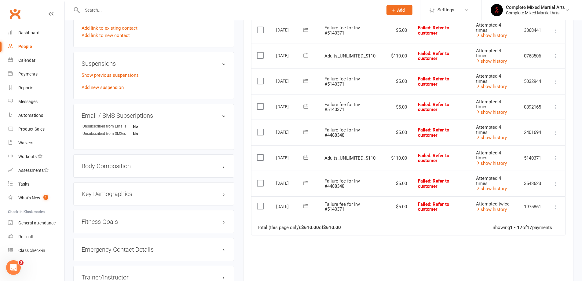
scroll to position [367, 0]
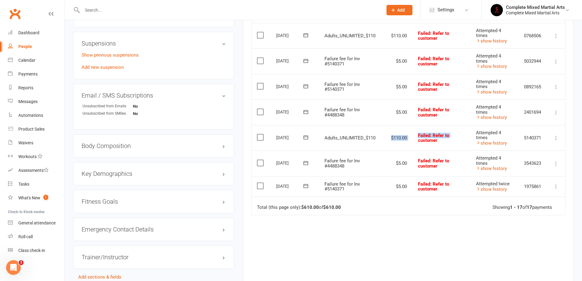
drag, startPoint x: 414, startPoint y: 139, endPoint x: 383, endPoint y: 130, distance: 31.8
click at [383, 130] on tr "Select this [DATE] [PERSON_NAME] Adults_UNLIMITED_$110 $110.00 Failed : Refer t…" at bounding box center [408, 138] width 314 height 26
click at [404, 144] on td "$110.00" at bounding box center [399, 138] width 27 height 26
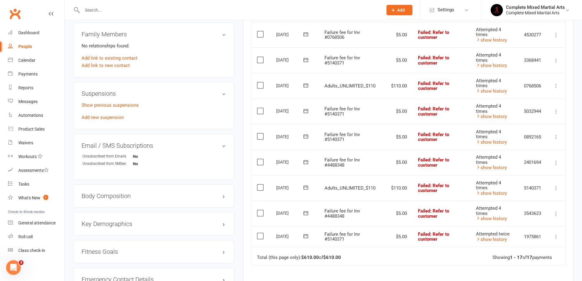
scroll to position [306, 0]
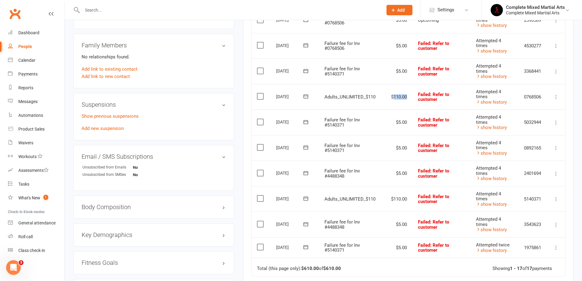
drag, startPoint x: 408, startPoint y: 97, endPoint x: 393, endPoint y: 101, distance: 15.1
click at [393, 101] on td "$110.00" at bounding box center [399, 97] width 27 height 26
click at [401, 108] on td "$110.00" at bounding box center [399, 97] width 27 height 26
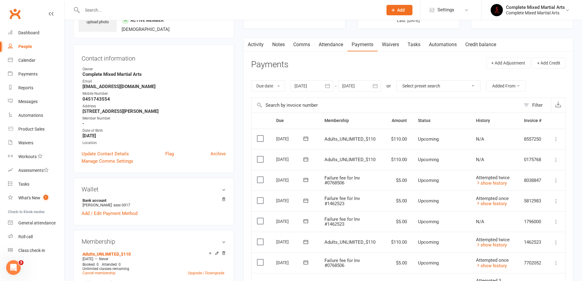
scroll to position [0, 0]
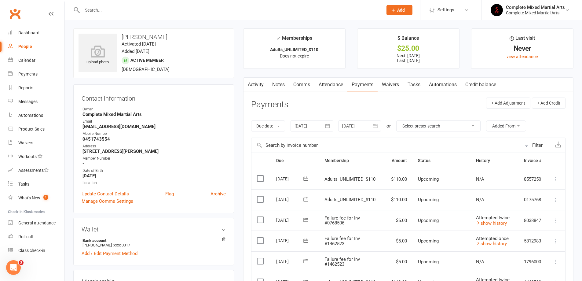
click at [328, 121] on button "button" at bounding box center [327, 125] width 11 height 11
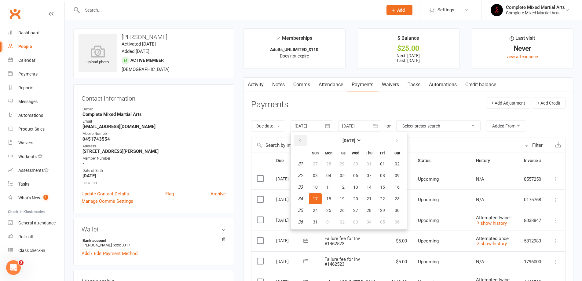
click at [306, 141] on button "button" at bounding box center [300, 140] width 13 height 11
click at [316, 167] on button "01" at bounding box center [315, 163] width 13 height 11
type input "[DATE]"
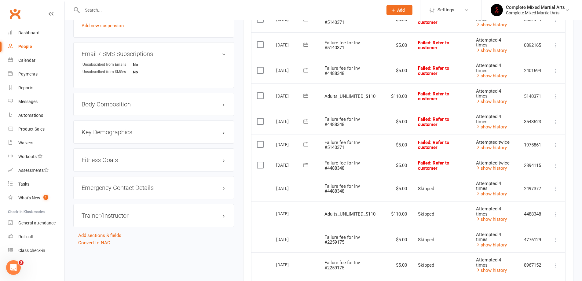
scroll to position [398, 0]
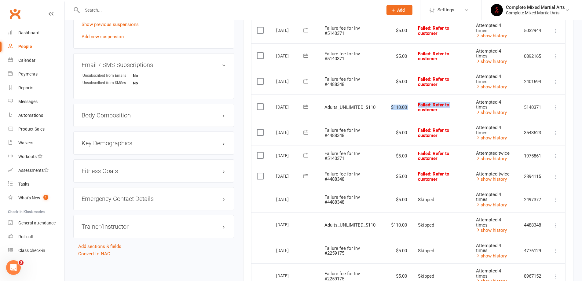
drag, startPoint x: 409, startPoint y: 108, endPoint x: 386, endPoint y: 104, distance: 22.7
click at [386, 104] on tr "Select this [DATE] [PERSON_NAME] Adults_UNLIMITED_$110 $110.00 Failed : Refer t…" at bounding box center [408, 107] width 314 height 26
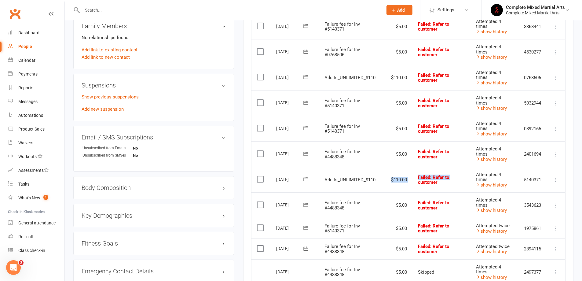
scroll to position [245, 0]
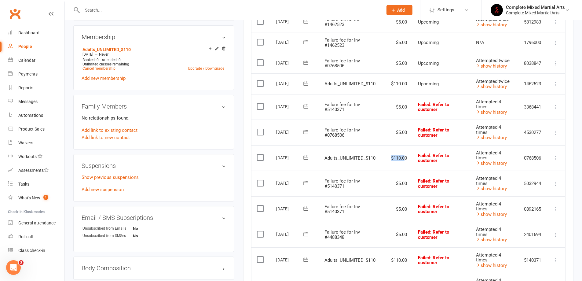
drag, startPoint x: 406, startPoint y: 159, endPoint x: 380, endPoint y: 159, distance: 26.6
click at [380, 159] on tr "Select this [DATE] [PERSON_NAME] Adults_UNLIMITED_$110 $110.00 Failed : Refer t…" at bounding box center [408, 158] width 314 height 26
click at [382, 163] on td "Adults_UNLIMITED_$110" at bounding box center [352, 158] width 67 height 26
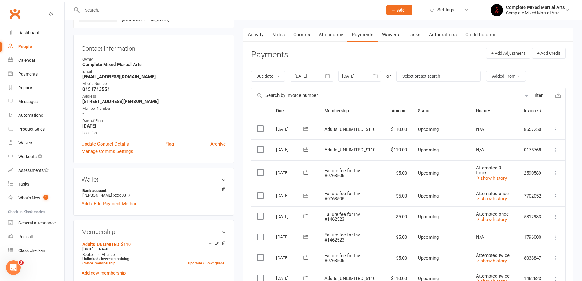
scroll to position [0, 0]
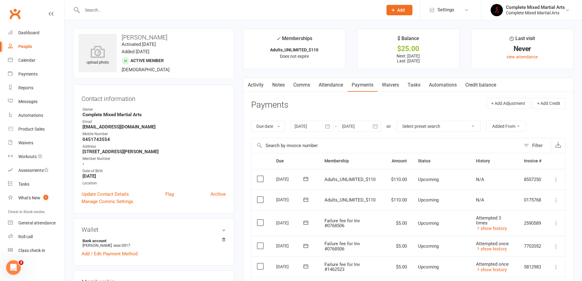
click at [106, 12] on input "text" at bounding box center [229, 10] width 298 height 9
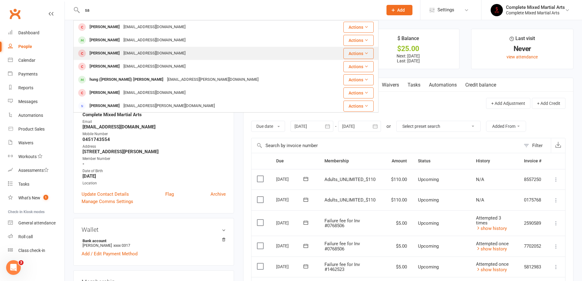
type input "s"
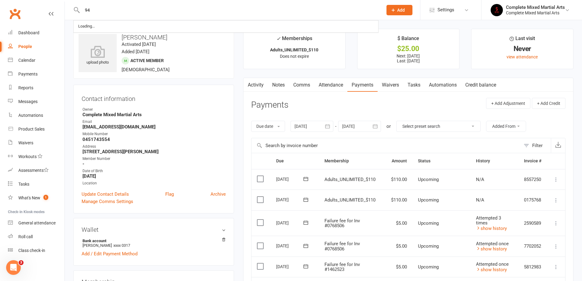
type input "9"
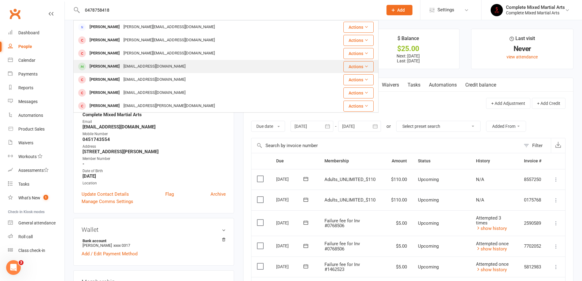
type input "0478758418"
click at [143, 64] on div "[EMAIL_ADDRESS][DOMAIN_NAME]" at bounding box center [155, 66] width 66 height 9
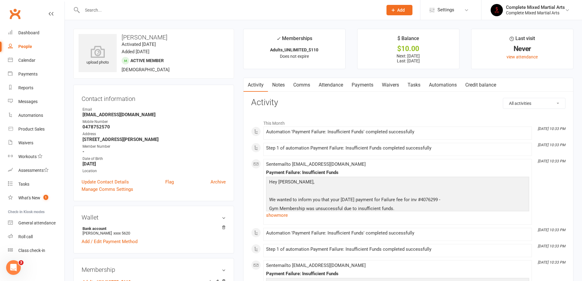
click at [109, 6] on input "text" at bounding box center [229, 10] width 298 height 9
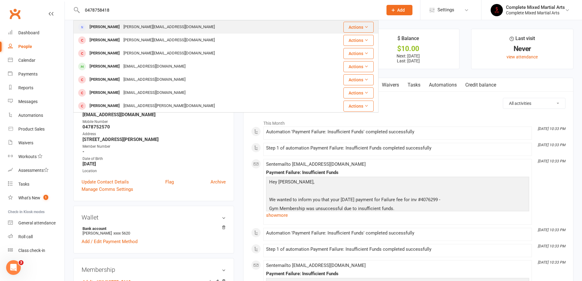
type input "0478758418"
click at [102, 24] on div "[PERSON_NAME]" at bounding box center [105, 27] width 34 height 9
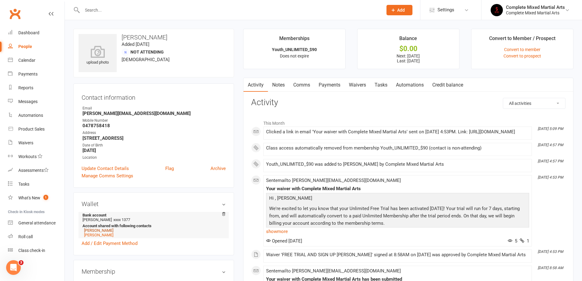
click at [98, 231] on link "[PERSON_NAME]" at bounding box center [98, 230] width 29 height 5
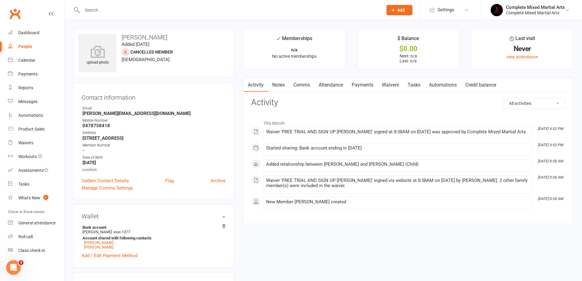
click at [370, 86] on link "Payments" at bounding box center [362, 85] width 30 height 14
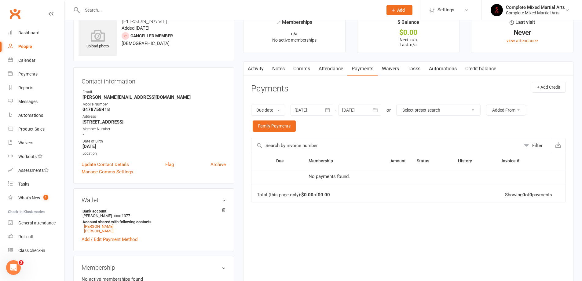
scroll to position [31, 0]
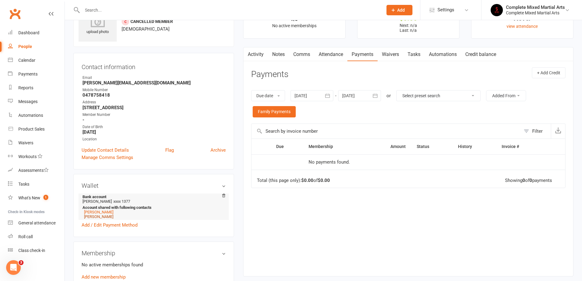
click at [100, 215] on link "[PERSON_NAME]" at bounding box center [98, 216] width 29 height 5
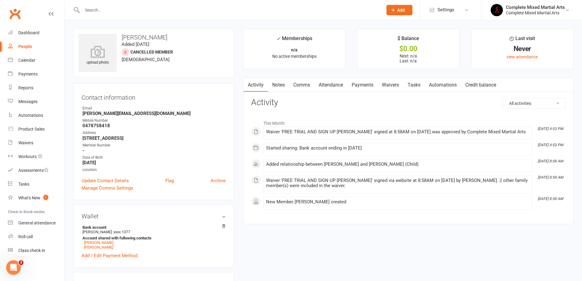
click at [364, 91] on link "Payments" at bounding box center [362, 85] width 30 height 14
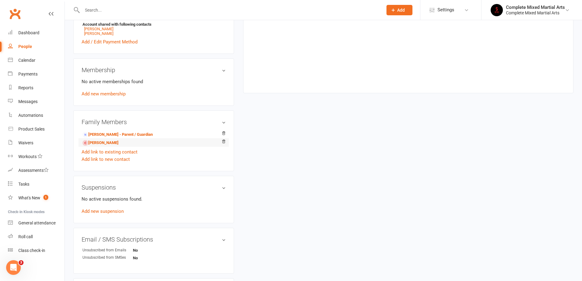
scroll to position [214, 0]
click at [123, 133] on link "[PERSON_NAME] - Parent / Guardian" at bounding box center [118, 134] width 70 height 6
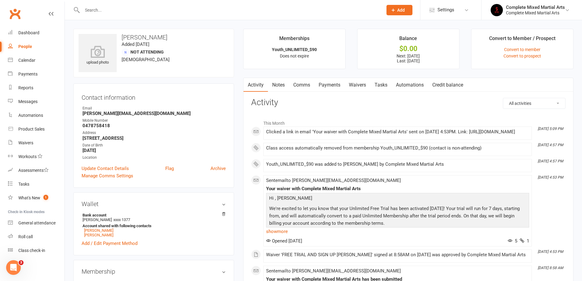
click at [345, 86] on link "Payments" at bounding box center [329, 85] width 30 height 14
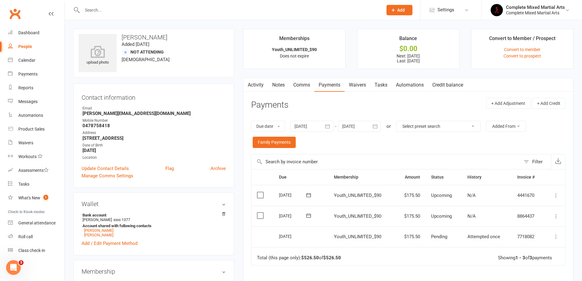
click at [410, 237] on td "$175.50" at bounding box center [410, 236] width 31 height 21
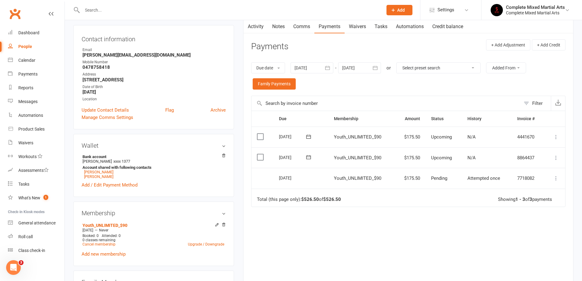
scroll to position [61, 0]
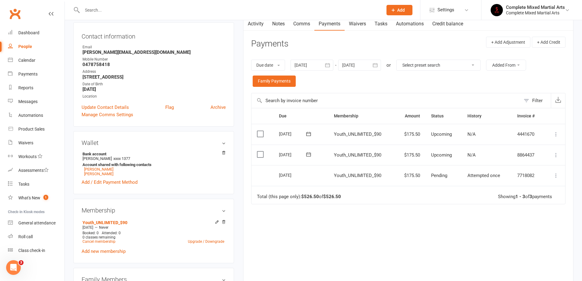
click at [558, 177] on icon at bounding box center [556, 175] width 6 height 6
click at [360, 219] on div "Due Contact Membership Amount Status History Invoice # Select this [DATE] [PERS…" at bounding box center [408, 195] width 314 height 175
click at [223, 222] on icon at bounding box center [223, 221] width 3 height 3
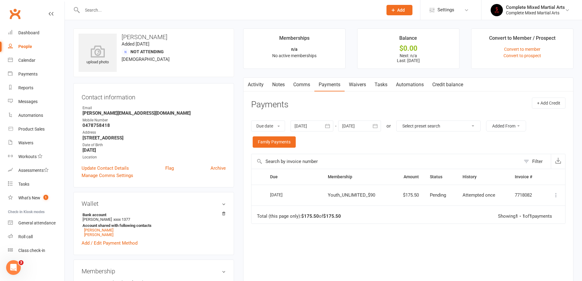
scroll to position [0, 0]
